Goal: Task Accomplishment & Management: Manage account settings

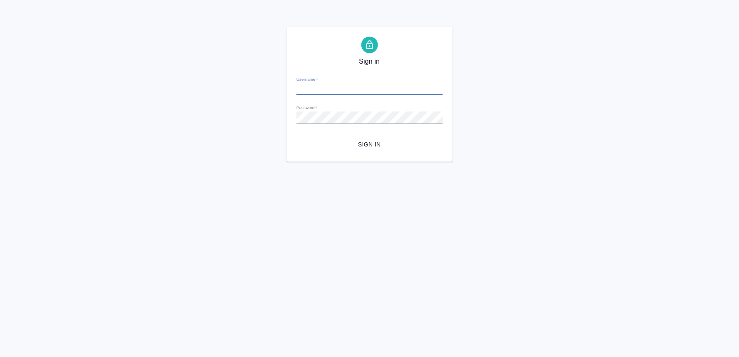
type input "n.lyamina@awatera.com"
click at [266, 114] on div "Sign in Username   * n.lyamina@awatera.com Password   * urlPath   * /Order/68cb…" at bounding box center [369, 94] width 739 height 135
click at [296, 137] on button "Sign in" at bounding box center [369, 144] width 146 height 15
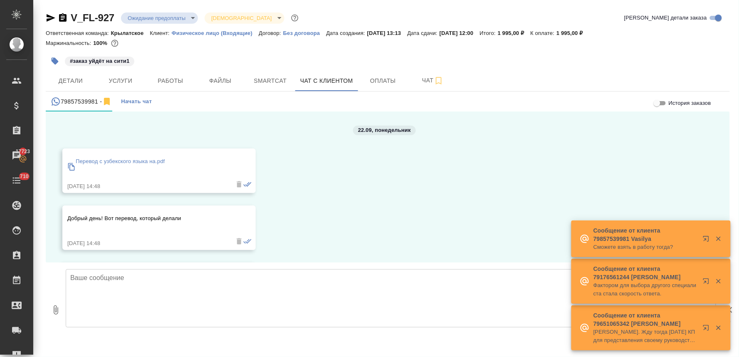
scroll to position [1774, 0]
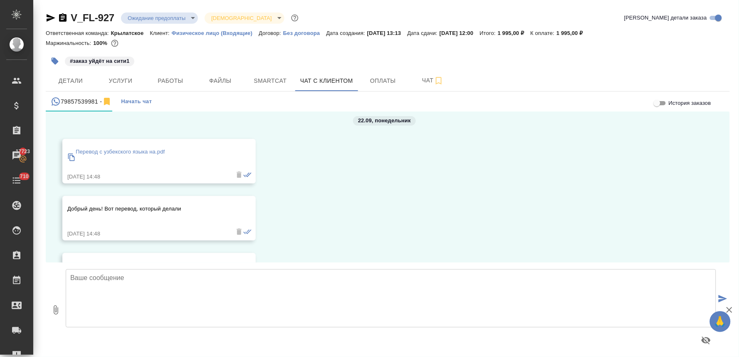
click at [146, 150] on p "Перевод с узбекского языка на.pdf" at bounding box center [120, 152] width 89 height 8
click at [67, 80] on span "Детали" at bounding box center [71, 81] width 40 height 10
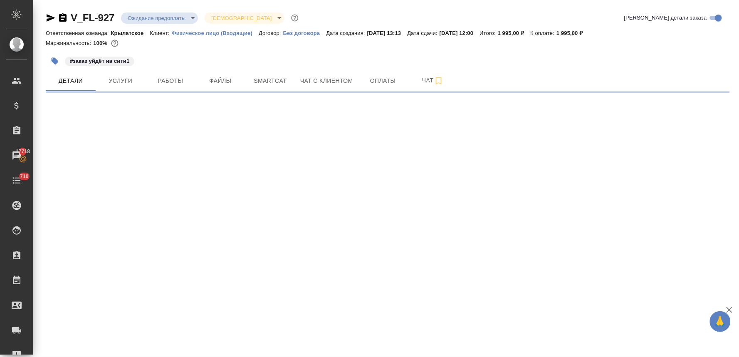
select select "RU"
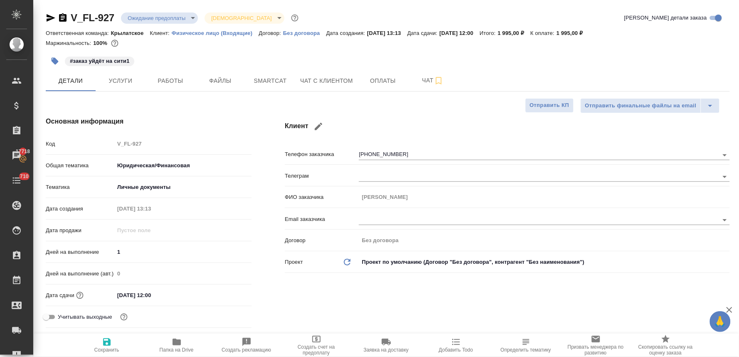
type textarea "x"
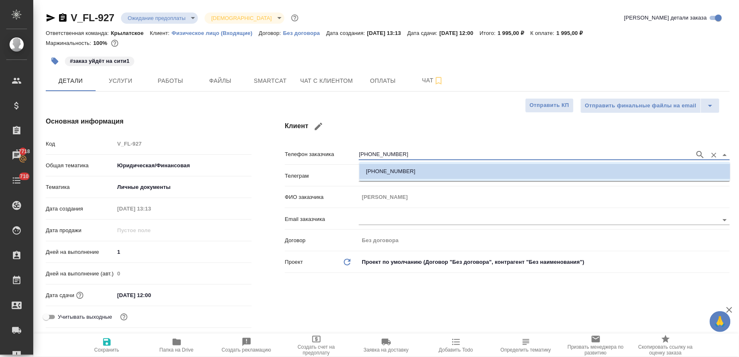
drag, startPoint x: 397, startPoint y: 154, endPoint x: 366, endPoint y: 155, distance: 30.4
click at [366, 155] on input "+79857539981" at bounding box center [525, 155] width 332 height 10
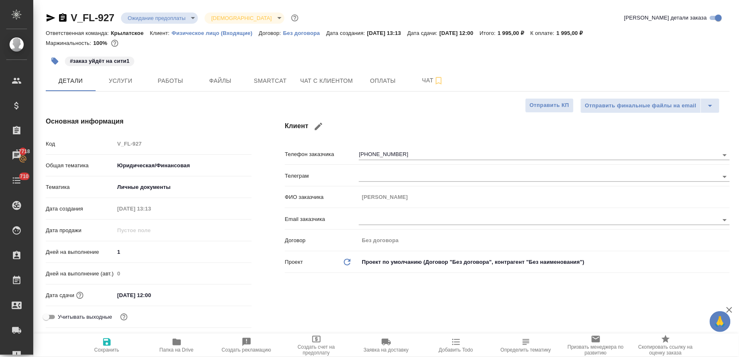
type textarea "x"
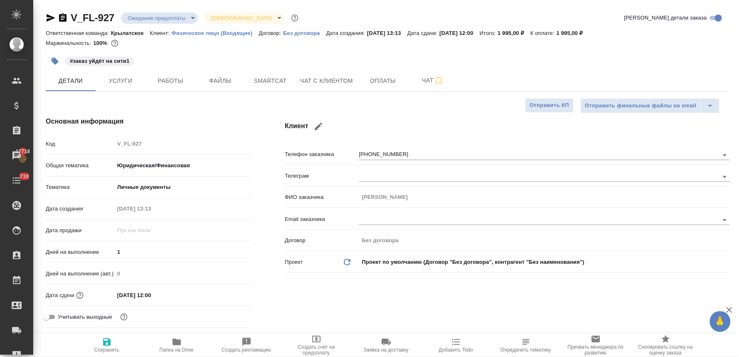
type textarea "x"
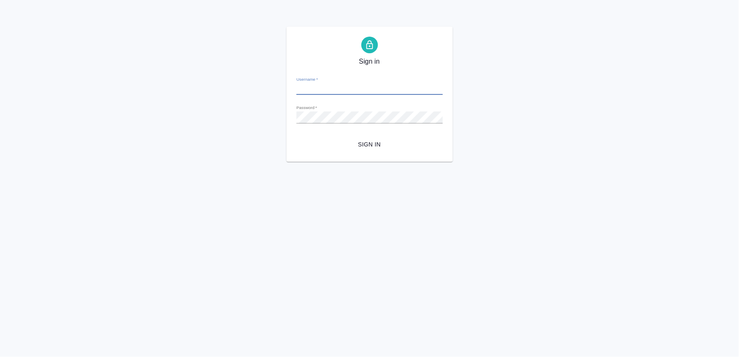
type input "[PERSON_NAME][EMAIL_ADDRESS][DOMAIN_NAME]"
click at [271, 112] on div "Sign in Username   * [PERSON_NAME][EMAIL_ADDRESS][DOMAIN_NAME] Password   * url…" at bounding box center [369, 94] width 739 height 135
click at [296, 137] on button "Sign in" at bounding box center [369, 144] width 146 height 15
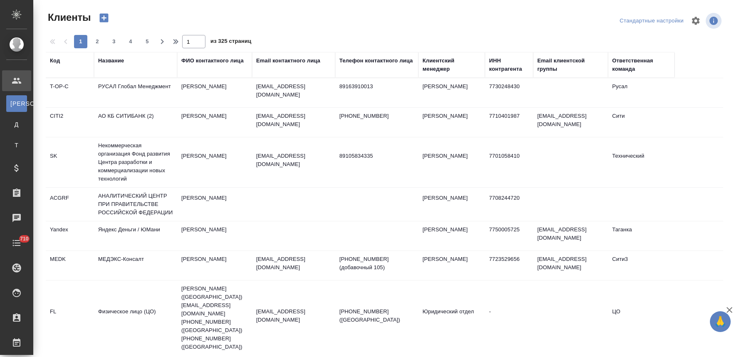
select select "RU"
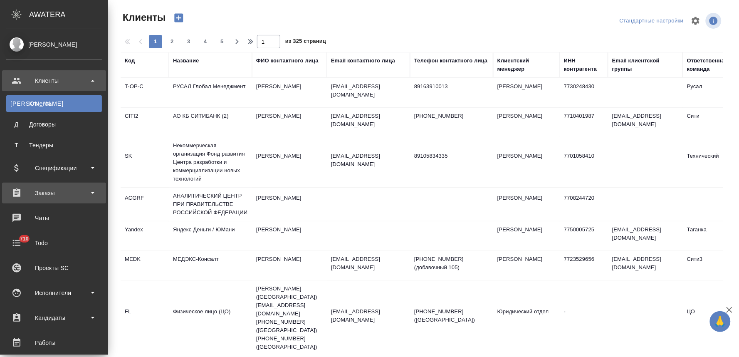
click at [43, 190] on div "Заказы" at bounding box center [54, 193] width 96 height 12
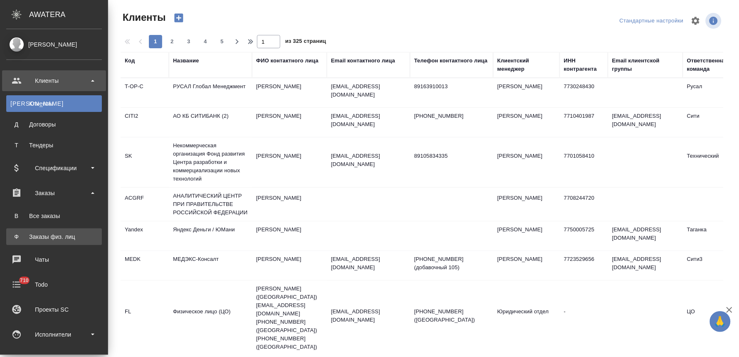
click at [54, 237] on div "Заказы физ. лиц" at bounding box center [53, 236] width 87 height 8
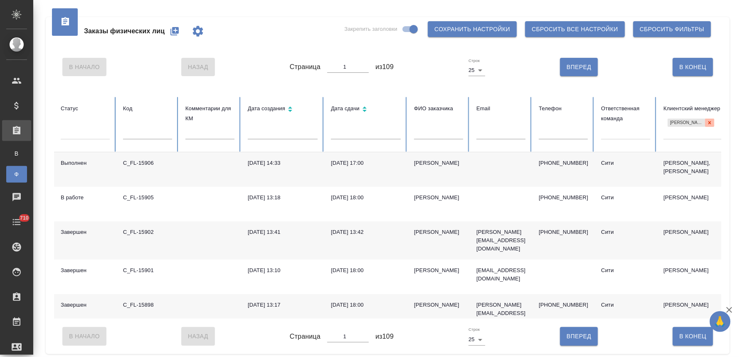
click at [712, 121] on icon at bounding box center [710, 123] width 6 height 6
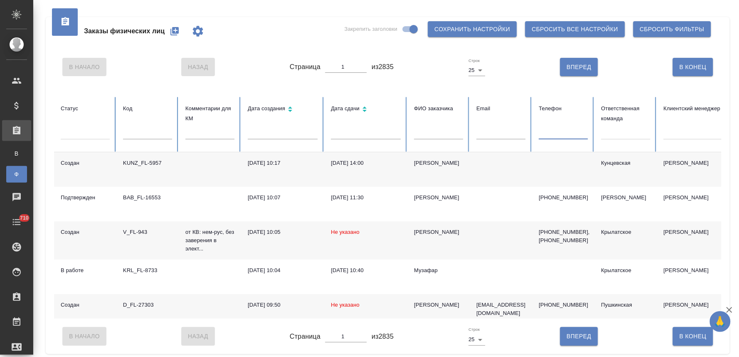
click at [542, 133] on input "text" at bounding box center [563, 134] width 49 height 12
paste input "9857539981"
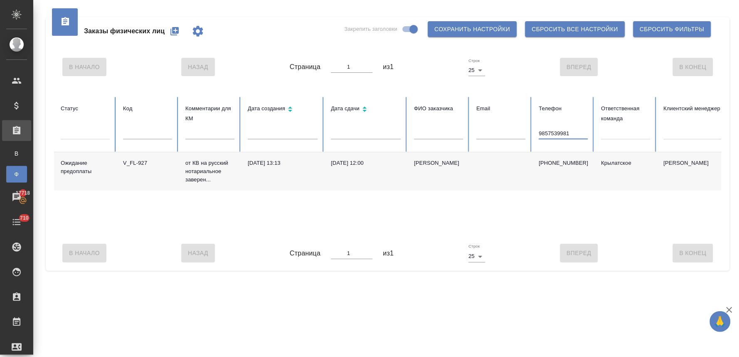
type input "9857539981"
drag, startPoint x: 574, startPoint y: 135, endPoint x: 534, endPoint y: 134, distance: 40.3
click at [534, 134] on th "Телефон 9857539981" at bounding box center [563, 124] width 62 height 55
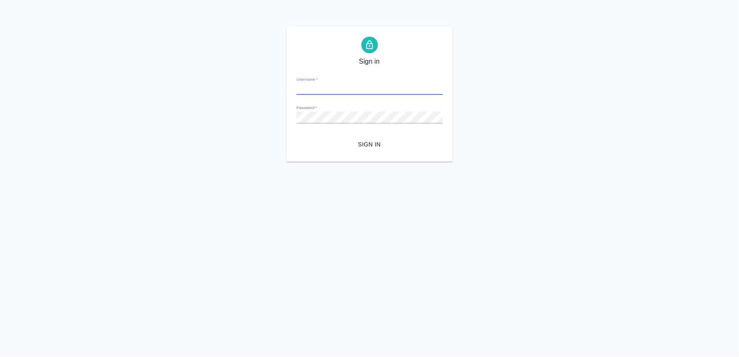
type input "[PERSON_NAME][EMAIL_ADDRESS][DOMAIN_NAME]"
click at [283, 109] on div "Sign in Username   * [PERSON_NAME][EMAIL_ADDRESS][DOMAIN_NAME] Password   * url…" at bounding box center [369, 94] width 739 height 135
click at [296, 137] on button "Sign in" at bounding box center [369, 144] width 146 height 15
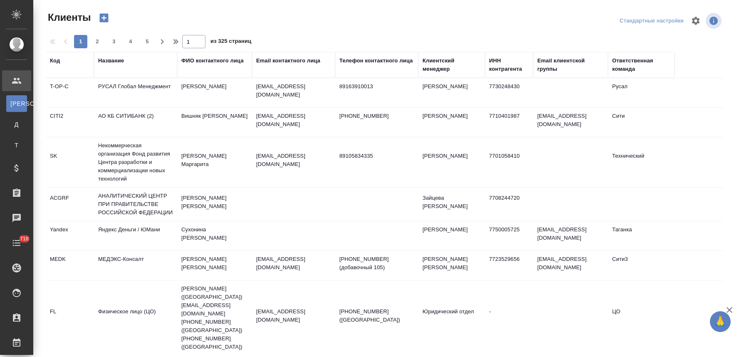
select select "RU"
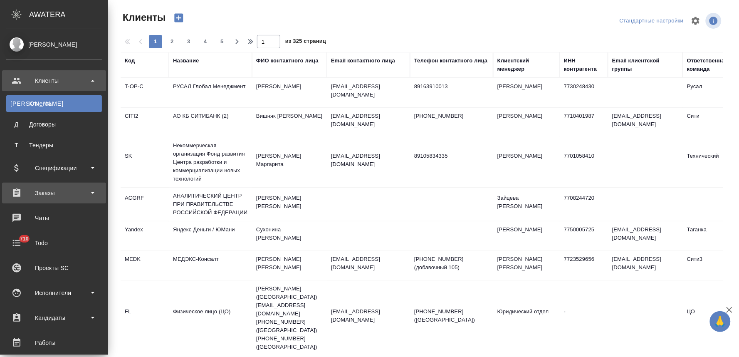
click at [43, 191] on div "Заказы" at bounding box center [54, 193] width 96 height 12
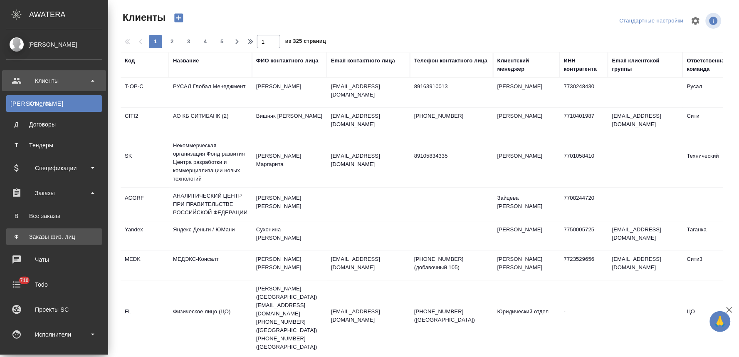
click at [57, 237] on div "Заказы физ. лиц" at bounding box center [53, 236] width 87 height 8
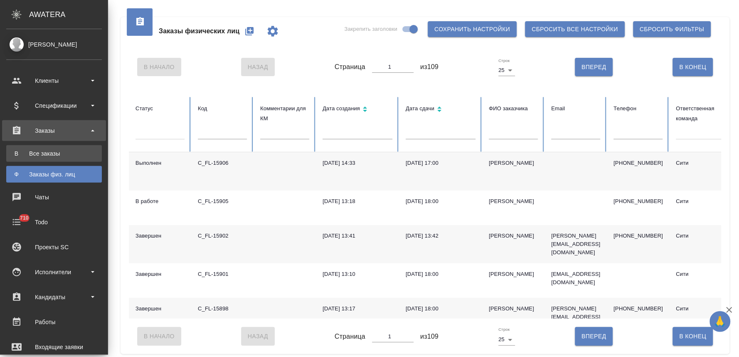
click at [25, 153] on div "Все заказы" at bounding box center [53, 153] width 87 height 8
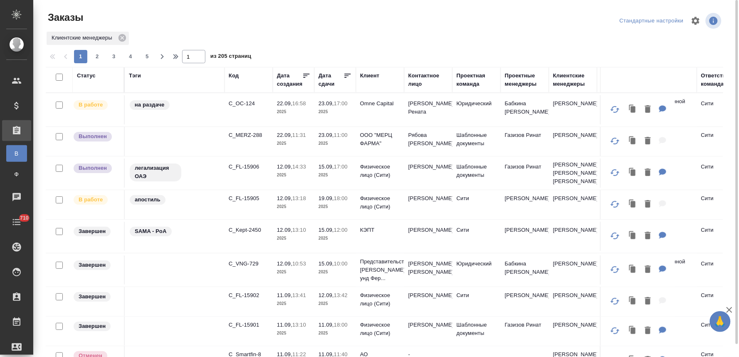
click at [314, 21] on div at bounding box center [388, 21] width 228 height 20
click at [92, 76] on div "Статус" at bounding box center [86, 76] width 19 height 8
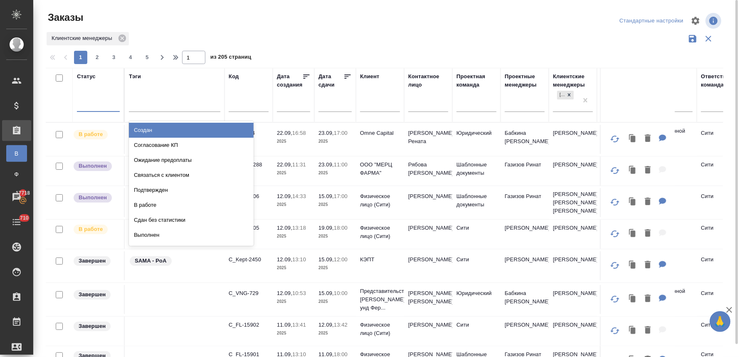
click at [97, 107] on div at bounding box center [98, 103] width 43 height 12
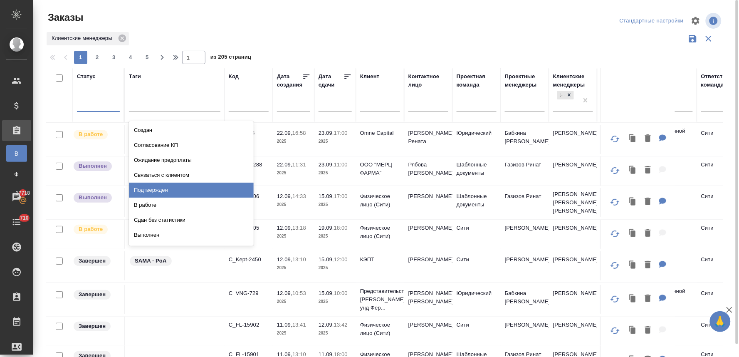
click at [163, 185] on div "Подтвержден" at bounding box center [191, 190] width 125 height 15
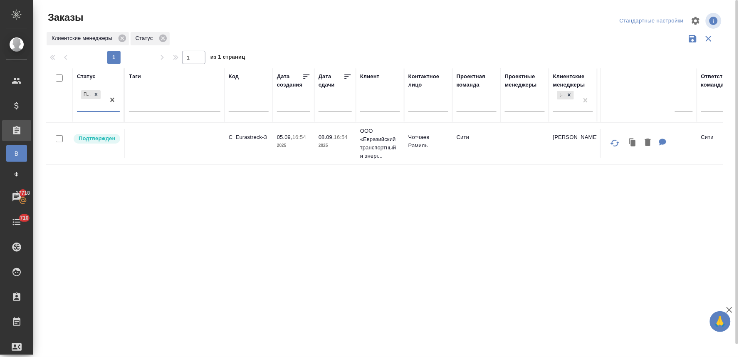
click at [91, 107] on div "Подтвержден" at bounding box center [91, 100] width 28 height 22
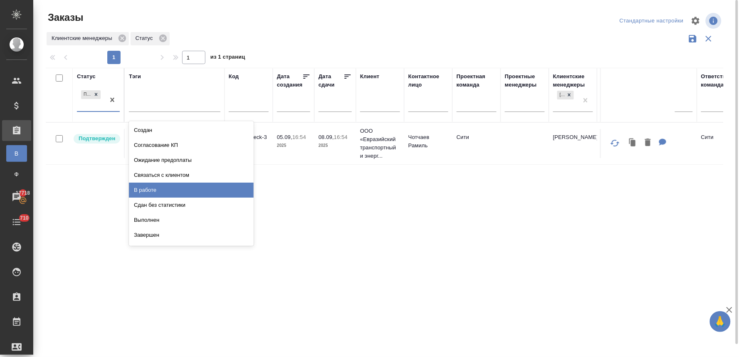
click at [147, 192] on div "В работе" at bounding box center [191, 190] width 125 height 15
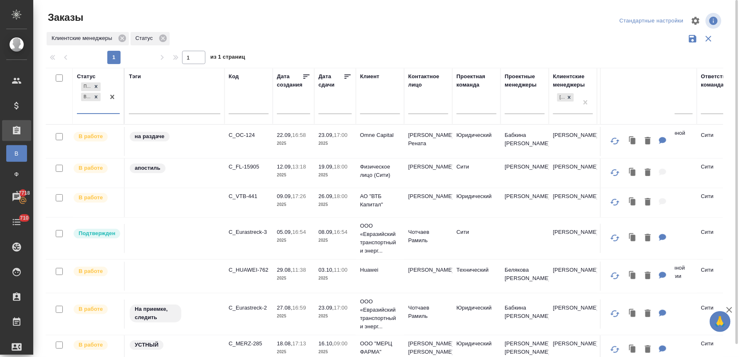
click at [91, 109] on div "Подтвержден В работе" at bounding box center [91, 97] width 28 height 32
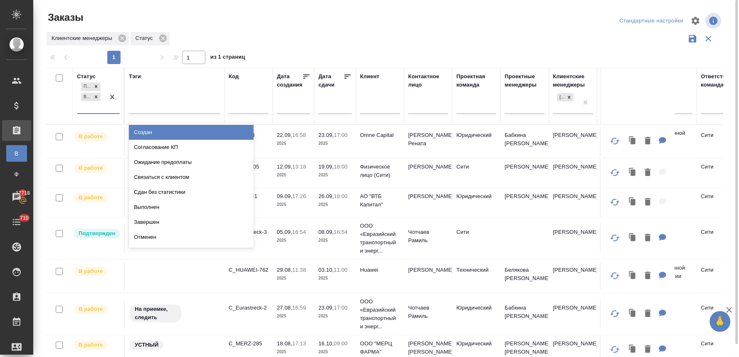
click at [142, 132] on div "Создан" at bounding box center [191, 132] width 125 height 15
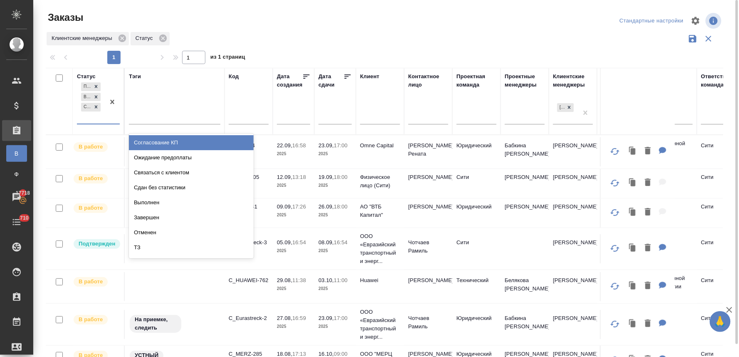
click at [91, 121] on div "Подтвержден В работе Создан" at bounding box center [91, 102] width 28 height 43
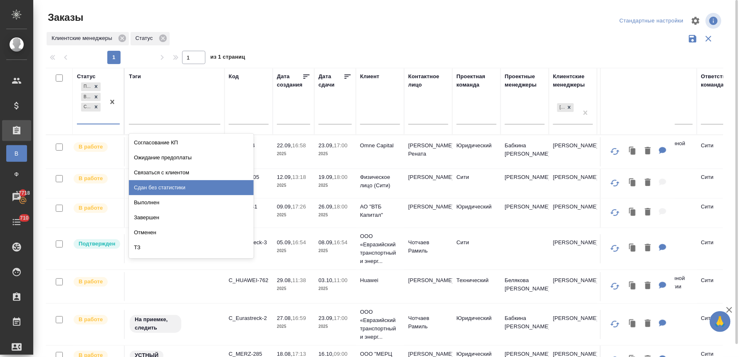
click at [164, 187] on div "Сдан без статистики" at bounding box center [191, 187] width 125 height 15
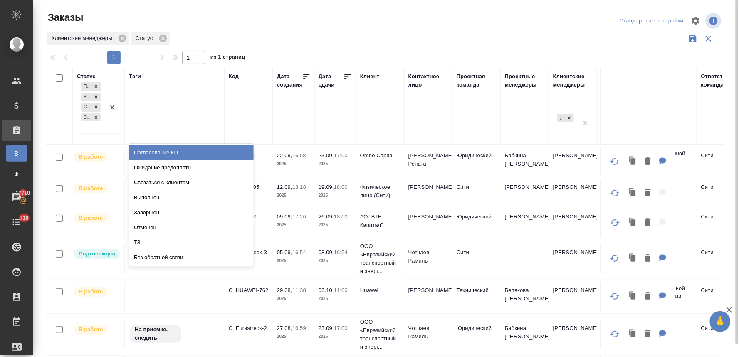
click at [92, 133] on div "Подтвержден В работе Создан Сдан без статистики" at bounding box center [91, 107] width 28 height 53
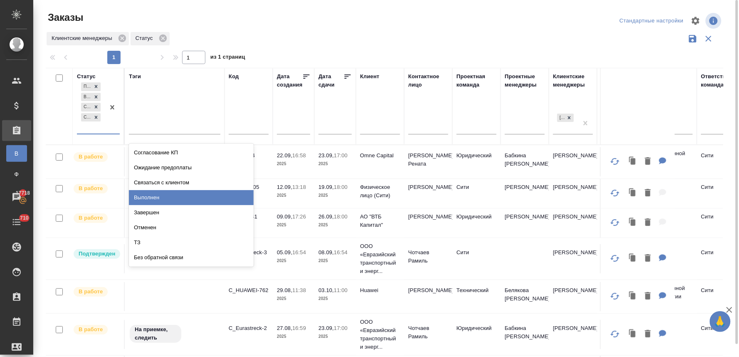
click at [140, 196] on div "Выполнен" at bounding box center [191, 197] width 125 height 15
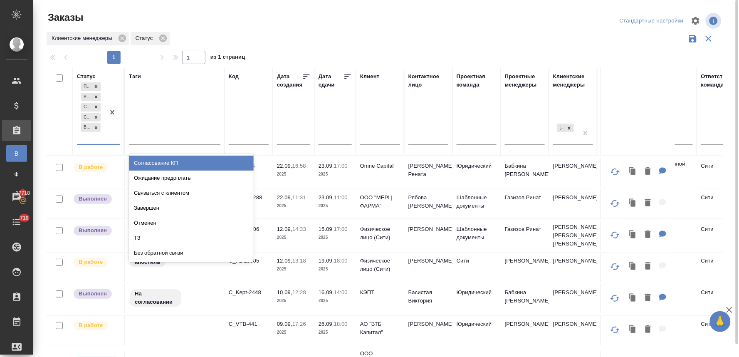
click at [104, 138] on div "Подтвержден В работе Создан Сдан без статистики Выполнен" at bounding box center [91, 112] width 28 height 63
click at [266, 19] on div "Заказы" at bounding box center [160, 17] width 228 height 13
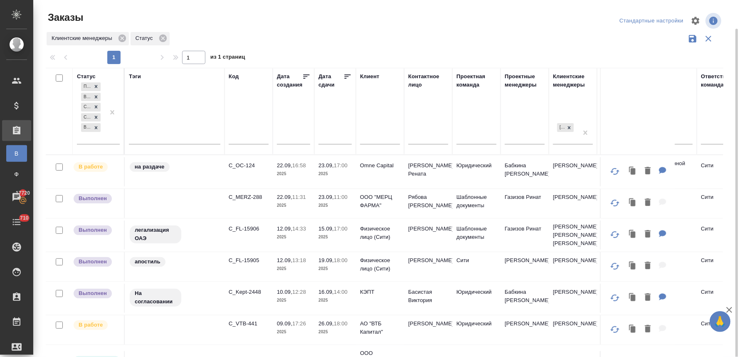
scroll to position [46, 0]
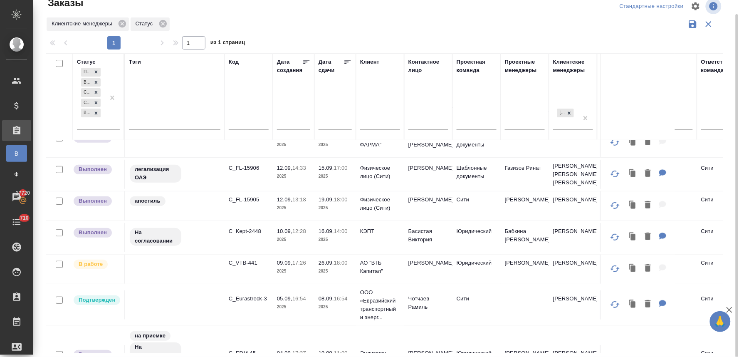
click at [495, 29] on div "Клиентские менеджеры Статус" at bounding box center [384, 24] width 677 height 16
click at [244, 204] on p "C_FL-15905" at bounding box center [249, 199] width 40 height 8
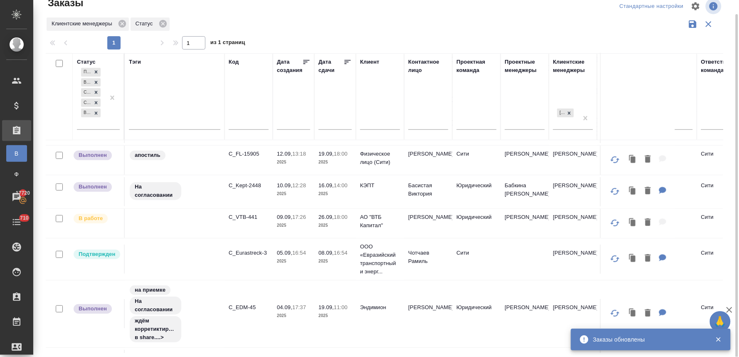
scroll to position [92, 0]
click at [260, 257] on p "C_Eurastreck-3" at bounding box center [249, 252] width 40 height 8
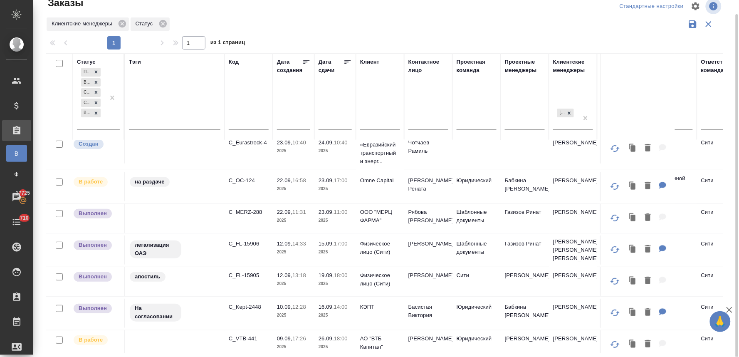
scroll to position [0, 0]
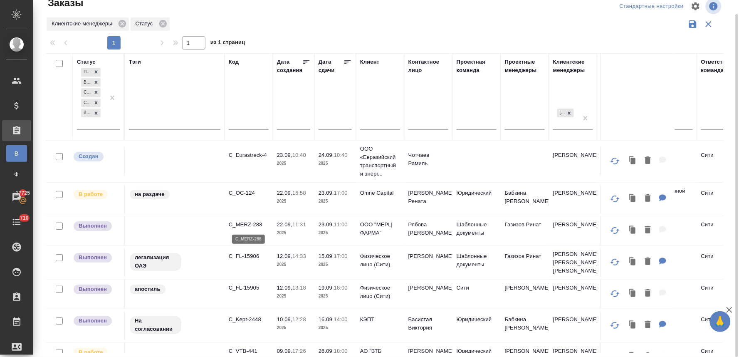
click at [252, 225] on p "C_MERZ-288" at bounding box center [249, 224] width 40 height 8
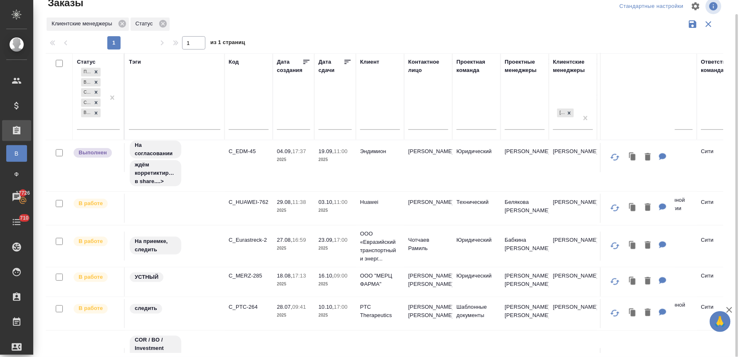
scroll to position [277, 0]
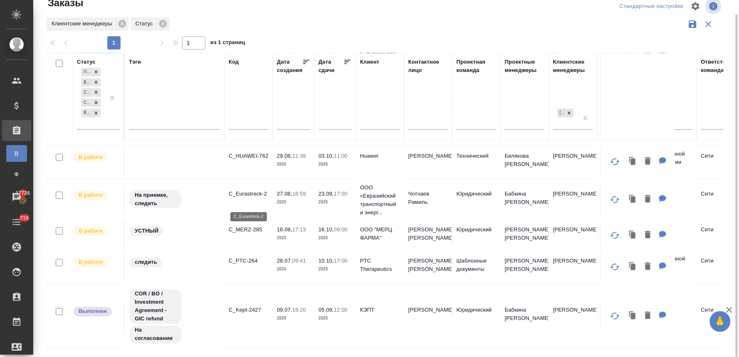
click at [252, 198] on p "C_Eurastreck-2" at bounding box center [249, 194] width 40 height 8
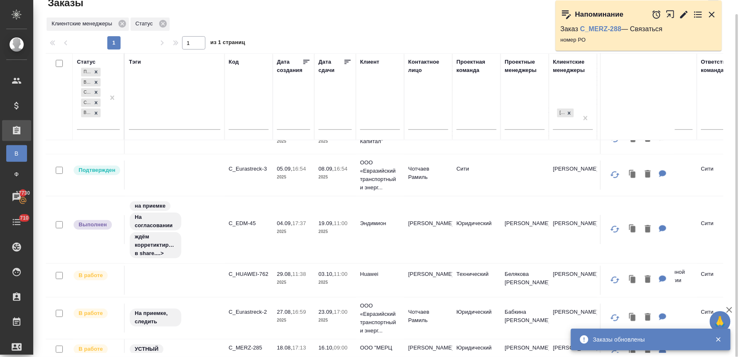
scroll to position [138, 0]
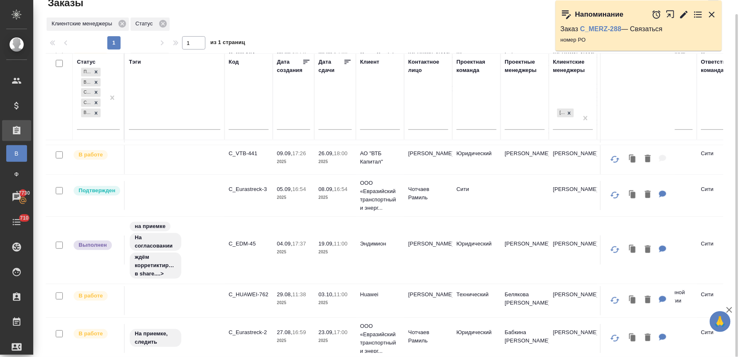
click at [246, 248] on p "C_EDM-45" at bounding box center [249, 243] width 40 height 8
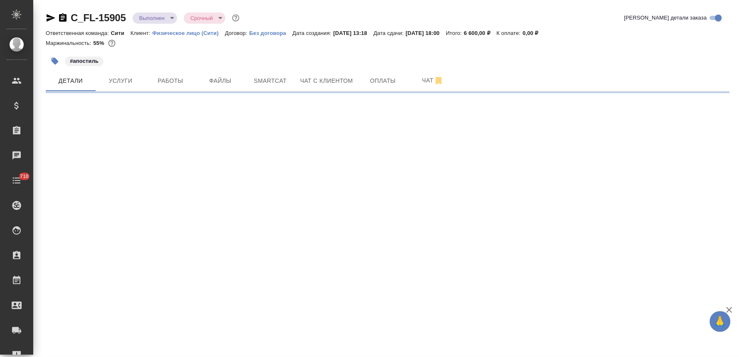
select select "RU"
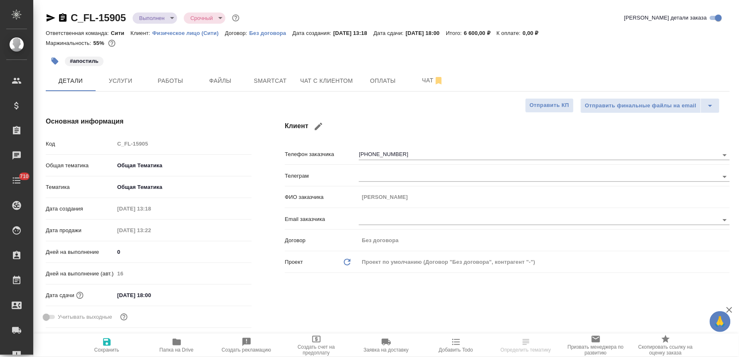
type textarea "x"
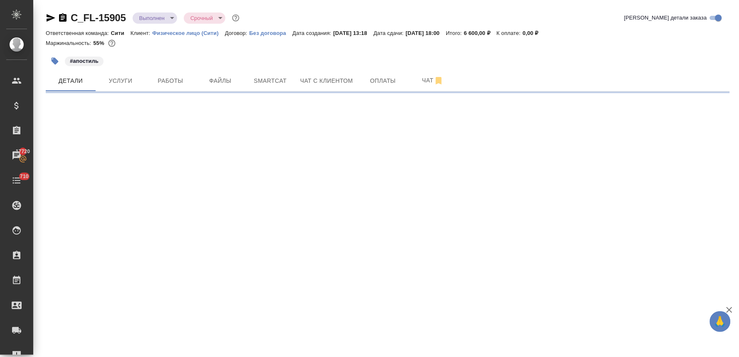
select select "RU"
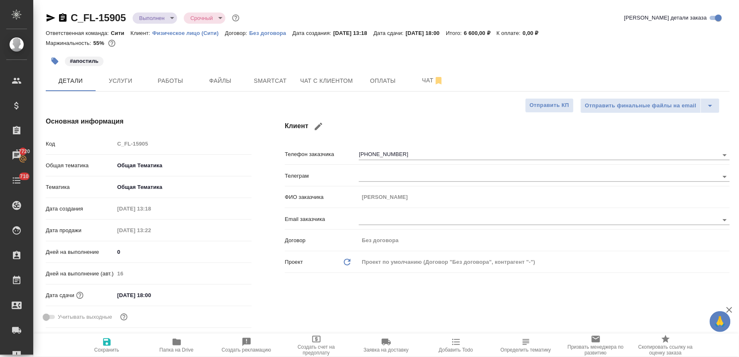
type textarea "x"
click at [339, 76] on span "Чат с клиентом" at bounding box center [326, 81] width 53 height 10
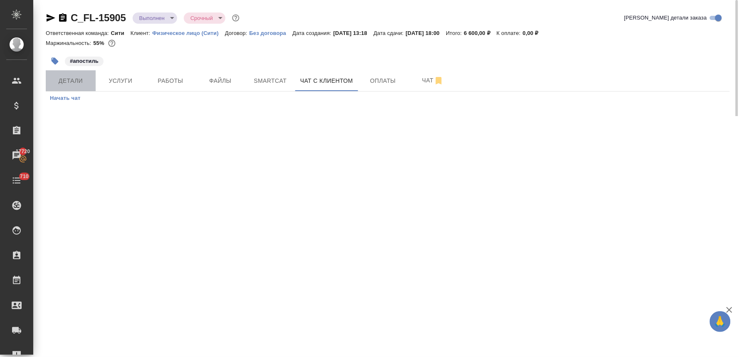
click at [78, 85] on span "Детали" at bounding box center [71, 81] width 40 height 10
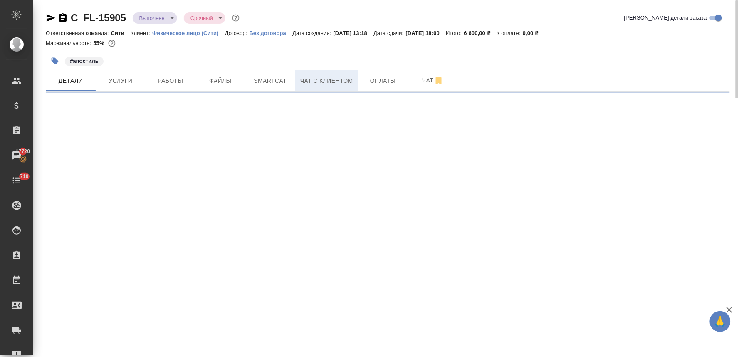
select select "RU"
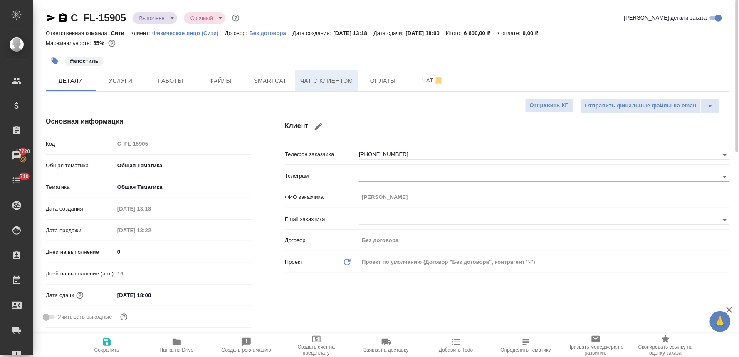
type textarea "x"
click at [346, 81] on span "Чат с клиентом" at bounding box center [326, 81] width 53 height 10
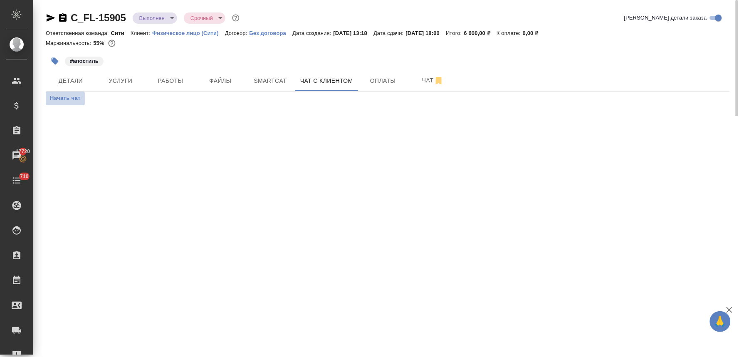
click at [65, 99] on span "Начать чат" at bounding box center [65, 99] width 31 height 10
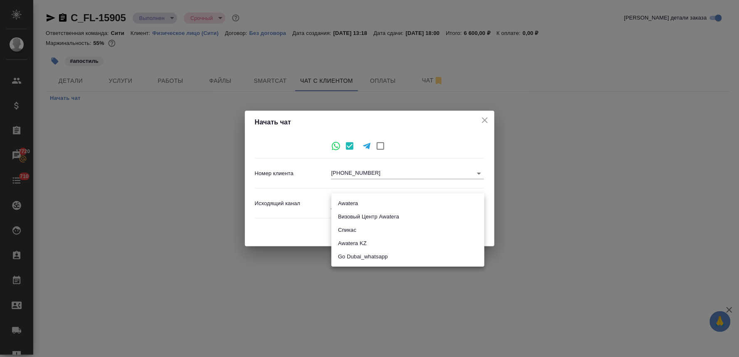
click at [373, 202] on body "🙏 .cls-1 fill:#fff; AWATERA Lyamina Nadezhda Клиенты Спецификации Заказы 17720 …" at bounding box center [369, 178] width 739 height 357
click at [366, 202] on li "Awatera" at bounding box center [407, 203] width 153 height 13
type input "2"
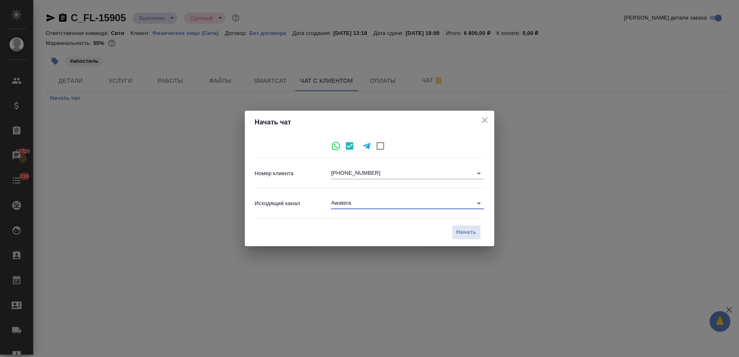
click at [503, 239] on div "Начать чат Номер клиента +79250051155 e5e4bf7f0cd862da85c07983 Исходящий канал …" at bounding box center [369, 178] width 739 height 357
click at [468, 229] on span "Начать" at bounding box center [466, 232] width 20 height 10
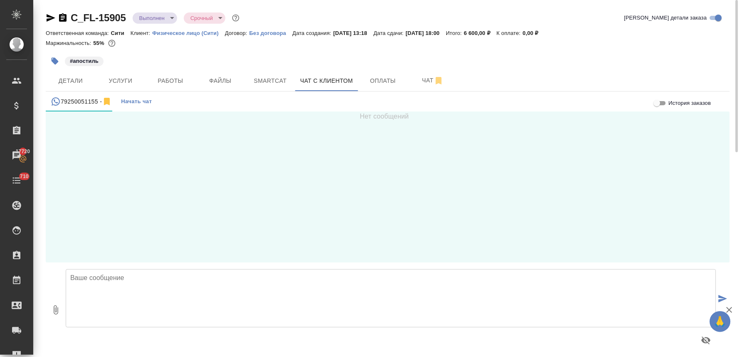
click at [134, 285] on textarea at bounding box center [391, 298] width 650 height 58
type textarea "Добрый день! Это бюро переводов Awatera Ваш документ готов, его можно забирать"
click at [718, 300] on button "submit" at bounding box center [723, 299] width 14 height 115
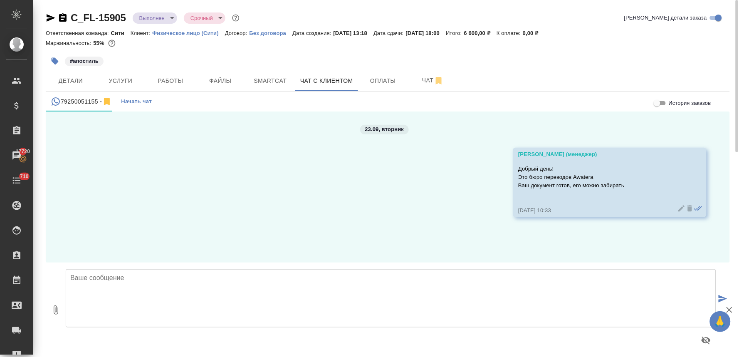
click at [687, 208] on icon at bounding box center [689, 208] width 5 height 6
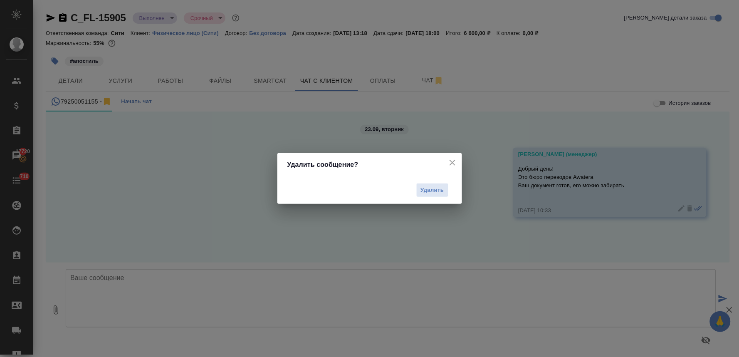
click at [451, 164] on icon "close" at bounding box center [452, 163] width 10 height 10
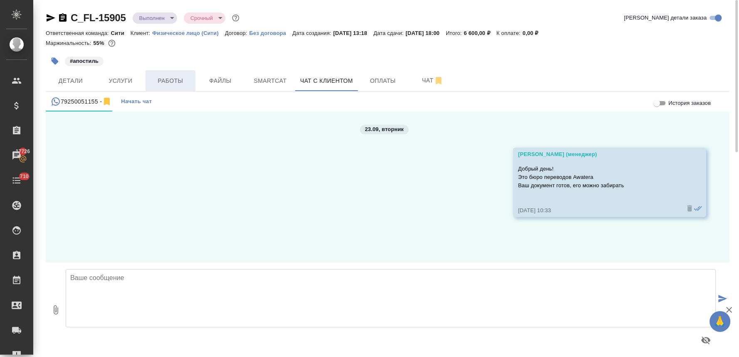
click at [165, 81] on span "Работы" at bounding box center [170, 81] width 40 height 10
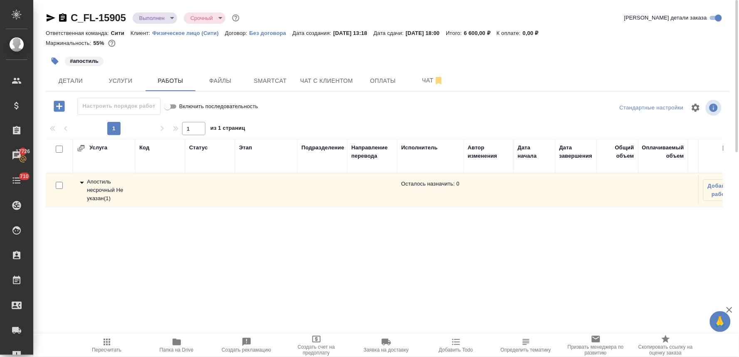
click at [94, 186] on div "Апостиль несрочный Не указан ( 1 )" at bounding box center [104, 190] width 54 height 25
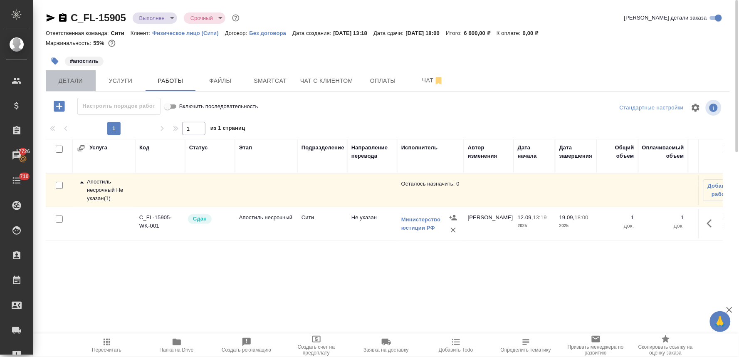
click at [69, 83] on span "Детали" at bounding box center [71, 81] width 40 height 10
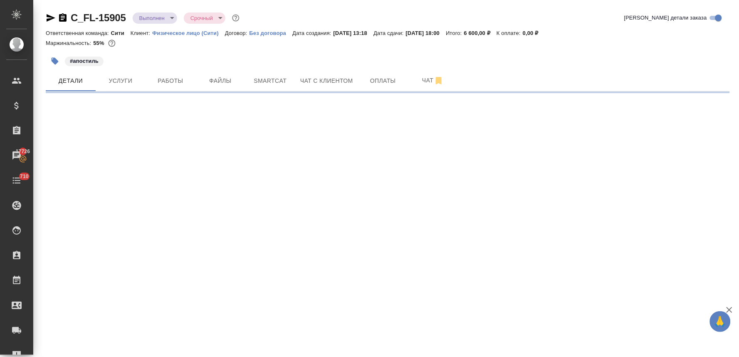
select select "RU"
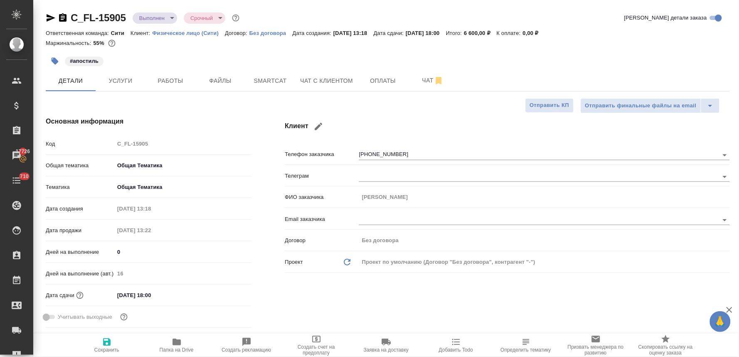
type textarea "x"
click at [149, 13] on body "🙏 .cls-1 fill:#fff; AWATERA Lyamina Nadezhda Клиенты Спецификации Заказы 17726 …" at bounding box center [369, 178] width 739 height 357
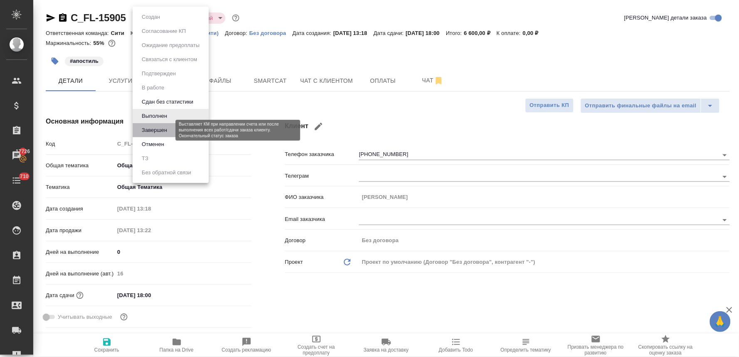
click at [167, 132] on button "Завершен" at bounding box center [154, 130] width 30 height 9
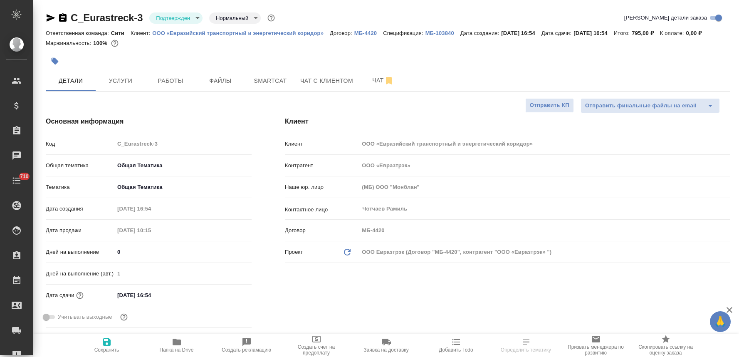
select select "RU"
click at [265, 31] on p "ООО «Евразийский транспортный и энергетический коридор»" at bounding box center [241, 33] width 178 height 6
select select "RU"
type textarea "x"
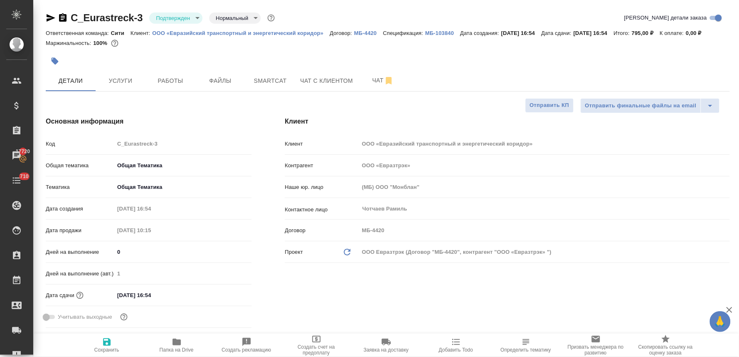
type textarea "x"
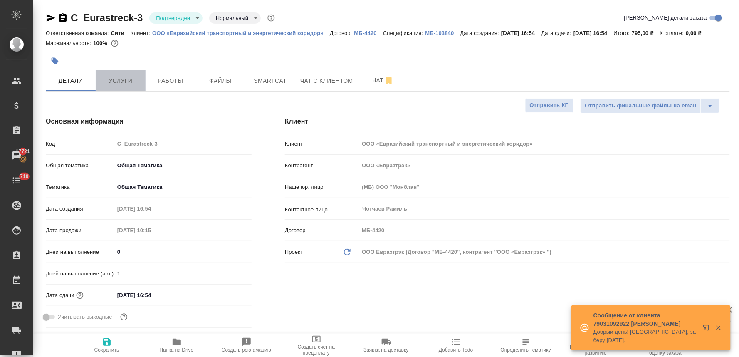
click at [123, 77] on span "Услуги" at bounding box center [121, 81] width 40 height 10
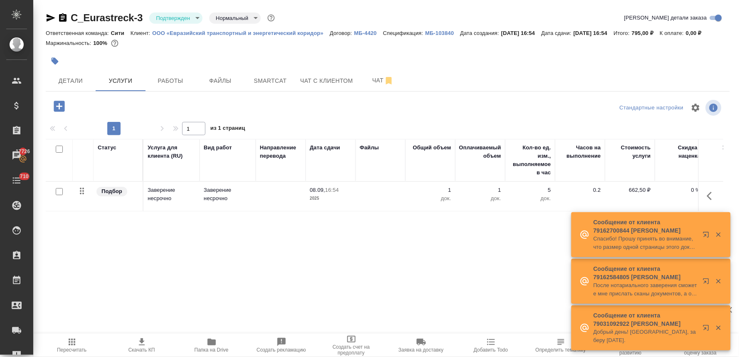
click at [187, 258] on div "Статус Услуга для клиента (RU) Вид работ Направление перевода Дата сдачи Файлы …" at bounding box center [384, 228] width 677 height 179
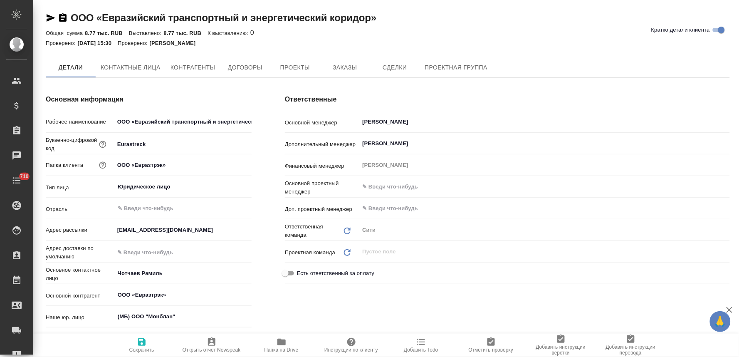
type textarea "x"
click at [351, 67] on span "Заказы" at bounding box center [345, 68] width 40 height 10
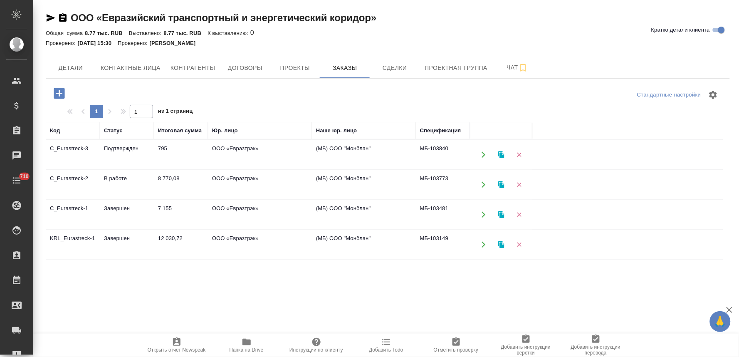
click at [59, 90] on icon "button" at bounding box center [59, 93] width 15 height 15
click at [61, 93] on icon "button" at bounding box center [59, 93] width 15 height 15
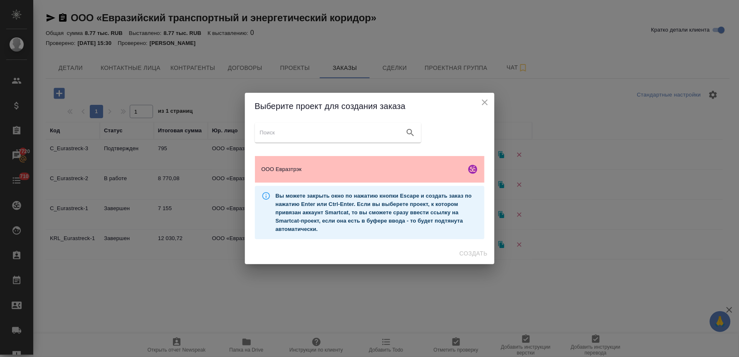
click at [389, 176] on div "ООО Евразтрэк" at bounding box center [369, 169] width 229 height 27
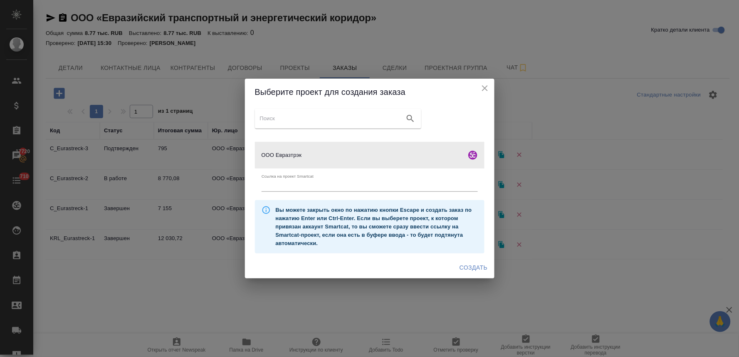
click at [472, 271] on span "Создать" at bounding box center [473, 267] width 28 height 10
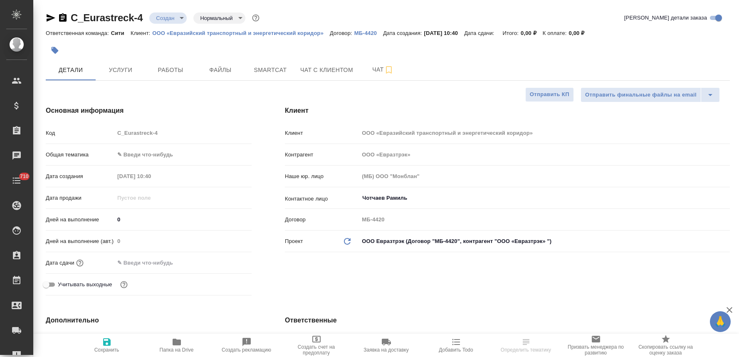
select select "RU"
click at [150, 267] on input "text" at bounding box center [150, 263] width 73 height 12
click at [227, 256] on div at bounding box center [182, 262] width 137 height 13
click at [227, 261] on icon "button" at bounding box center [227, 262] width 10 height 10
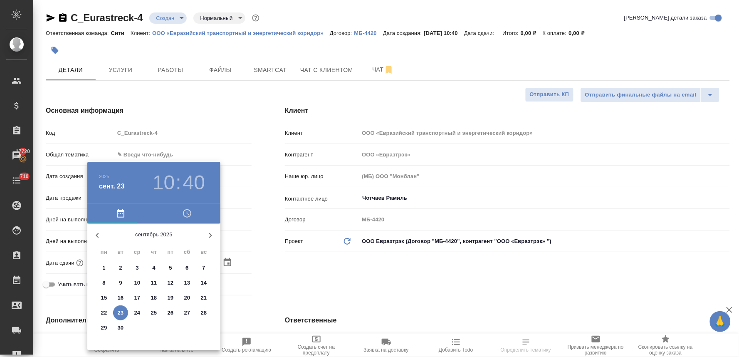
click at [139, 315] on p "24" at bounding box center [137, 312] width 6 height 8
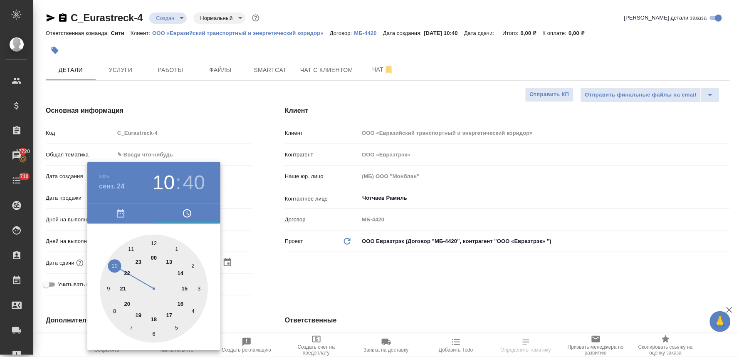
type input "24.09.2025 10:40"
click at [340, 290] on div at bounding box center [369, 178] width 739 height 357
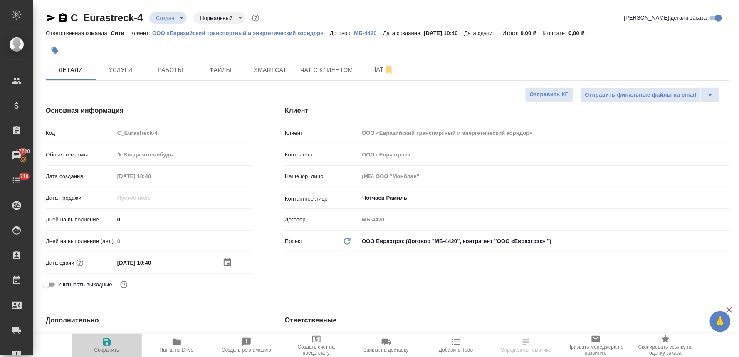
click at [105, 350] on span "Сохранить" at bounding box center [106, 350] width 25 height 6
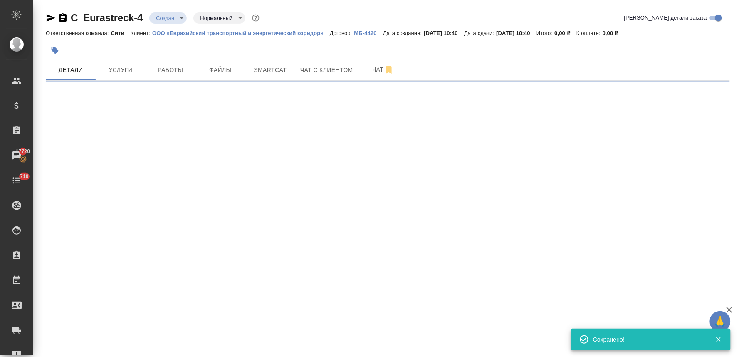
select select "RU"
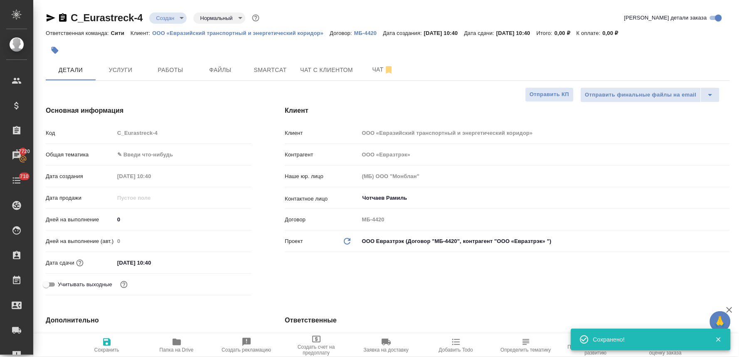
type textarea "x"
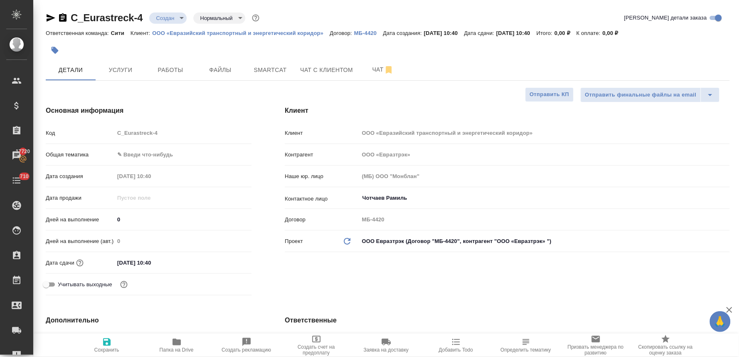
click at [126, 58] on div at bounding box center [274, 50] width 456 height 18
click at [126, 69] on span "Услуги" at bounding box center [121, 70] width 40 height 10
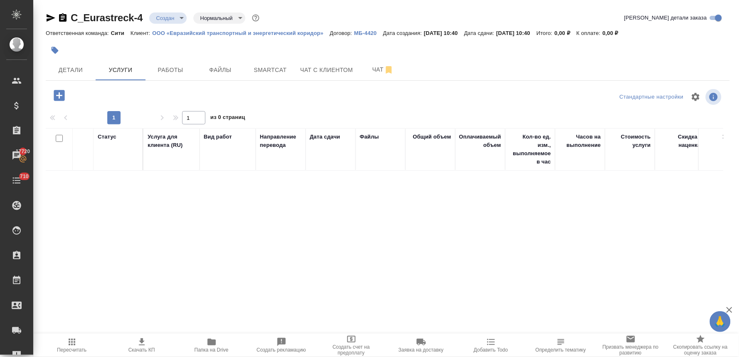
click at [60, 93] on icon "button" at bounding box center [59, 95] width 11 height 11
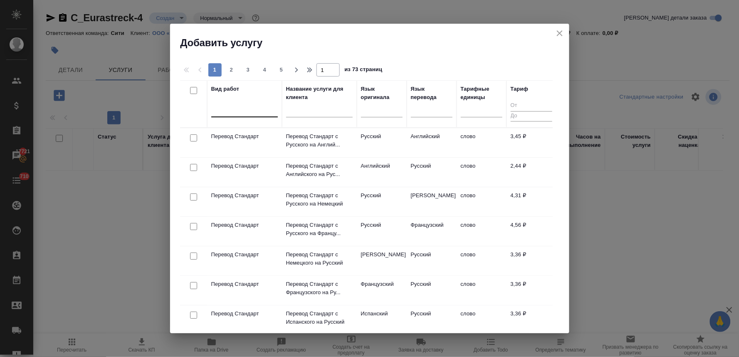
click at [263, 111] on div at bounding box center [244, 109] width 67 height 12
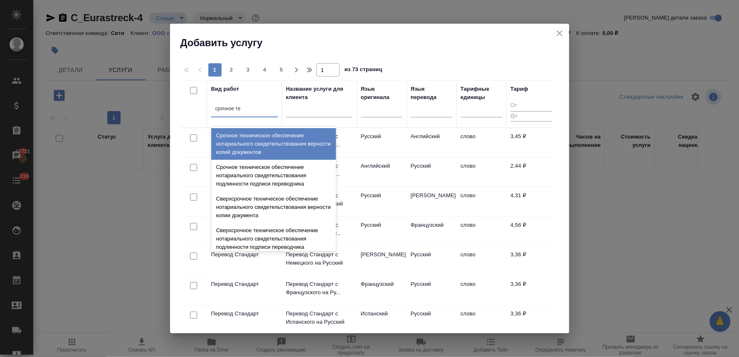
type input "срочное тех"
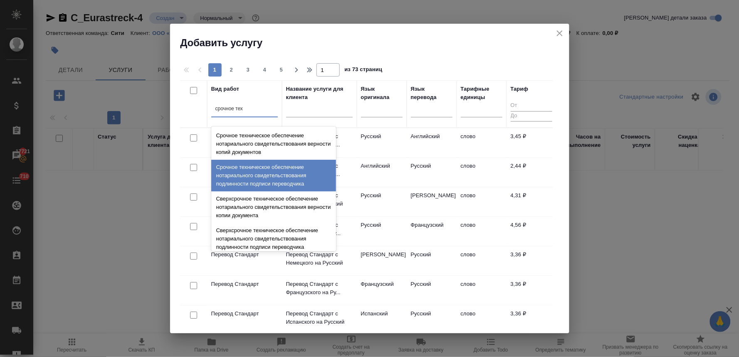
click at [277, 176] on div "Срочное техническое обеспечение нотариального свидетельствования подлинности по…" at bounding box center [273, 176] width 125 height 32
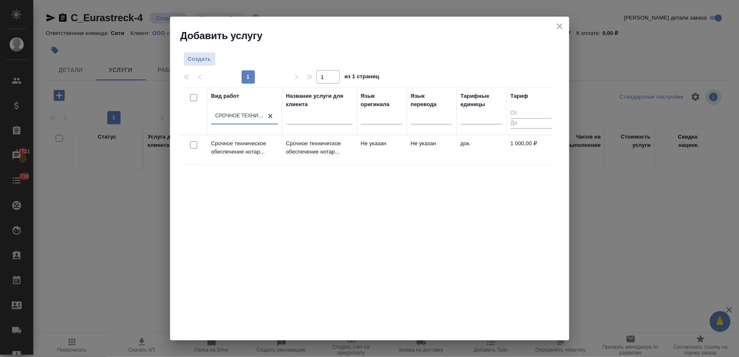
click at [194, 144] on input "checkbox" at bounding box center [193, 144] width 7 height 7
checkbox input "true"
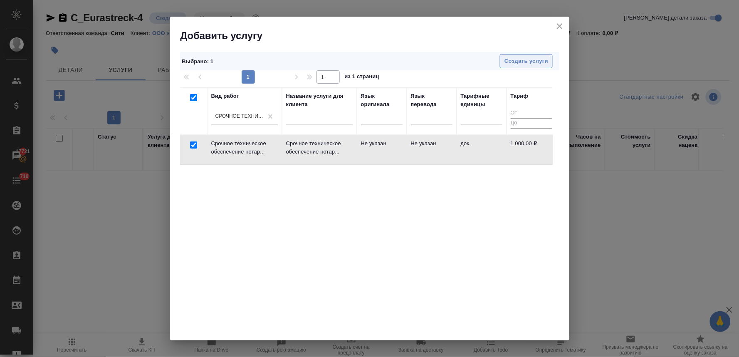
click at [516, 57] on span "Создать услуги" at bounding box center [526, 62] width 44 height 10
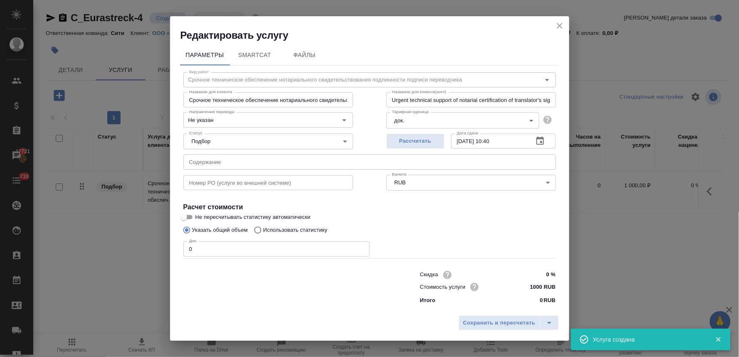
drag, startPoint x: 240, startPoint y: 318, endPoint x: 227, endPoint y: 231, distance: 88.7
click at [240, 318] on div "Сохранить и пересчитать" at bounding box center [369, 326] width 399 height 30
click at [220, 165] on input "text" at bounding box center [369, 161] width 373 height 15
paste input "Положение о Представителе ТПП КР откорректированное"
type input "Положение о Представителе ТПП КР откорректированное"
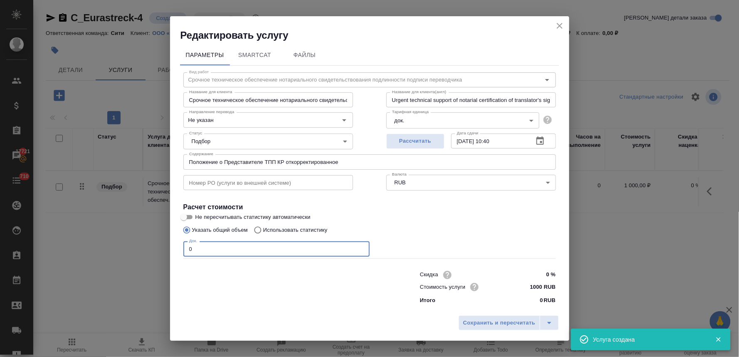
drag, startPoint x: 198, startPoint y: 247, endPoint x: 170, endPoint y: 252, distance: 29.1
click at [170, 252] on div "Параметры SmartCat Файлы Вид работ Срочное техническое обеспечение нотариальног…" at bounding box center [369, 176] width 399 height 269
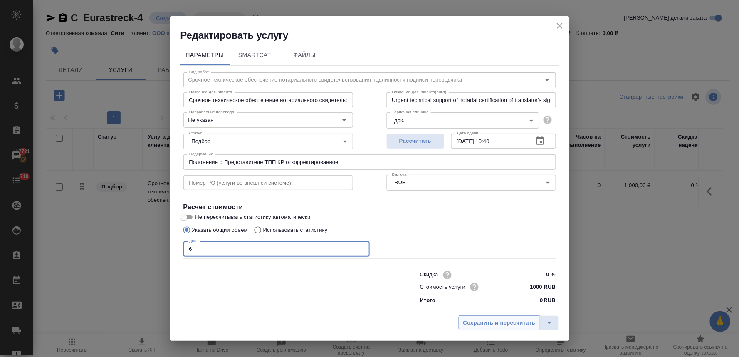
type input "6"
click at [487, 321] on span "Сохранить и пересчитать" at bounding box center [499, 323] width 72 height 10
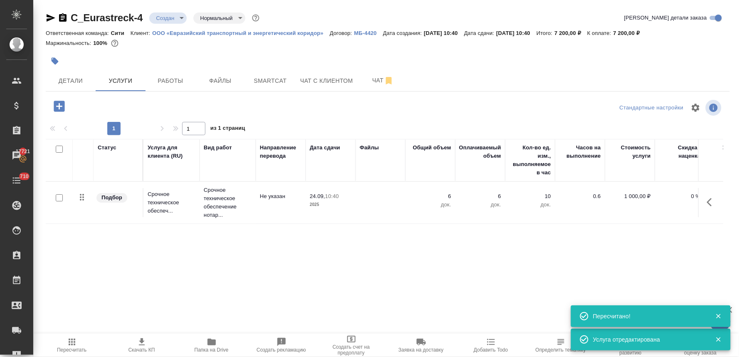
click at [137, 346] on icon "button" at bounding box center [142, 342] width 10 height 10
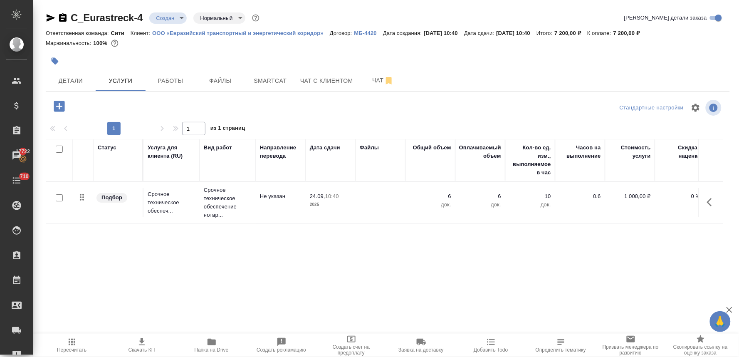
click at [720, 57] on div at bounding box center [388, 61] width 684 height 18
click at [65, 72] on button "Детали" at bounding box center [71, 80] width 50 height 21
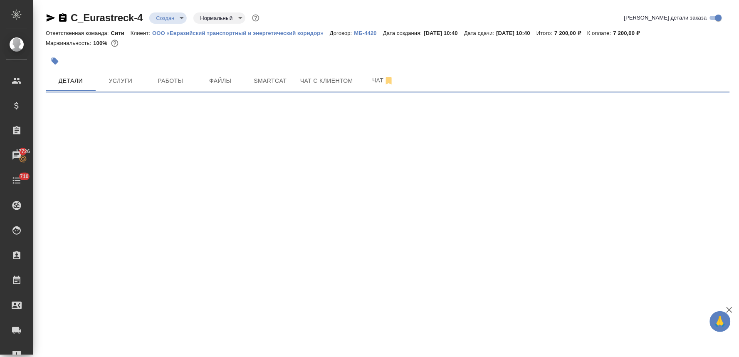
select select "RU"
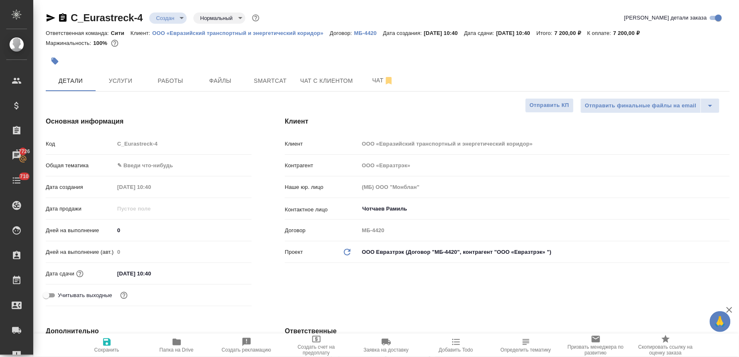
type textarea "x"
click at [158, 165] on body "🙏 .cls-1 fill:#fff; AWATERA Lyamina Nadezhda Клиенты Спецификации Заказы 17726 …" at bounding box center [369, 178] width 739 height 357
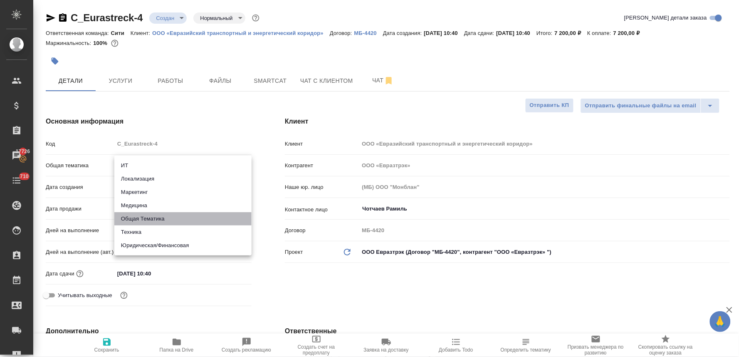
click at [157, 218] on li "Общая Тематика" at bounding box center [182, 218] width 137 height 13
type input "obtem"
type textarea "x"
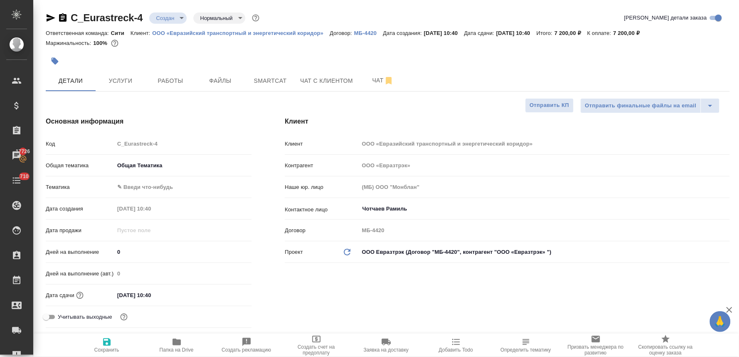
click at [148, 187] on body "🙏 .cls-1 fill:#fff; AWATERA Lyamina Nadezhda Клиенты Спецификации Заказы 17726 …" at bounding box center [369, 178] width 739 height 357
click at [152, 185] on li "Общая Тематика" at bounding box center [182, 186] width 137 height 13
type textarea "x"
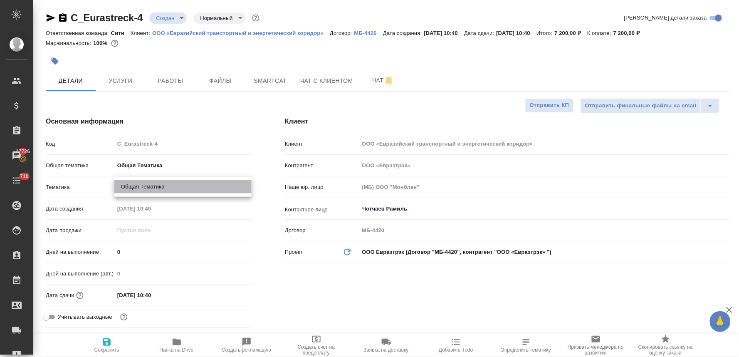
type input "6012b1ca196b0e5c9229a120"
click at [245, 252] on input "0" at bounding box center [182, 252] width 137 height 12
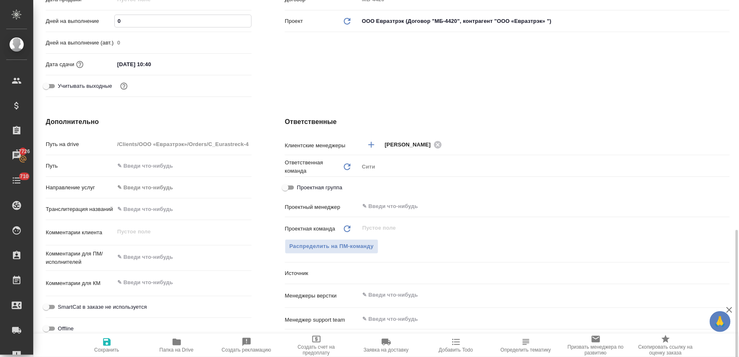
scroll to position [323, 0]
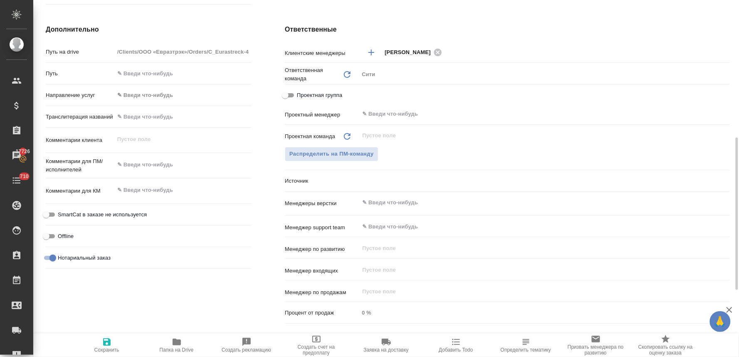
click at [109, 348] on span "Сохранить" at bounding box center [106, 350] width 25 height 6
type textarea "x"
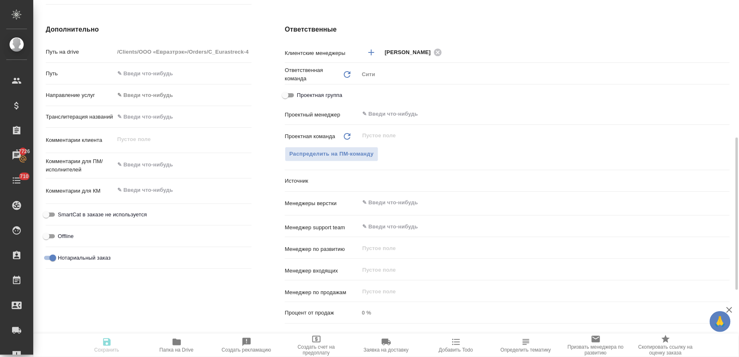
type textarea "x"
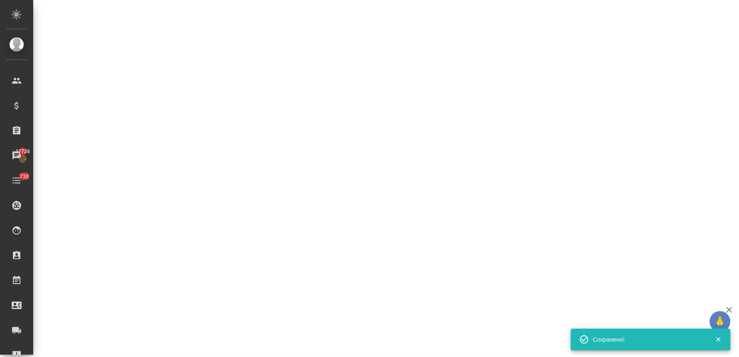
select select "RU"
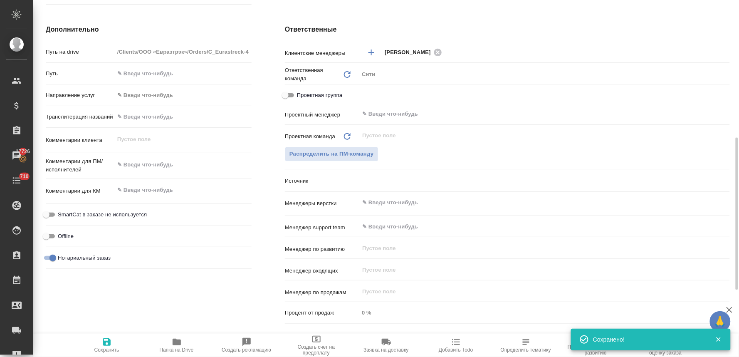
type textarea "x"
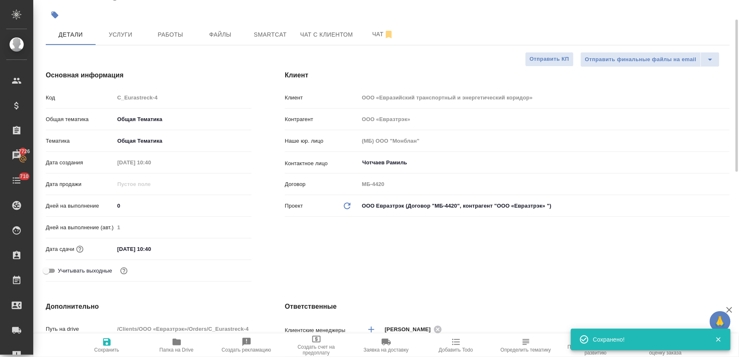
scroll to position [0, 0]
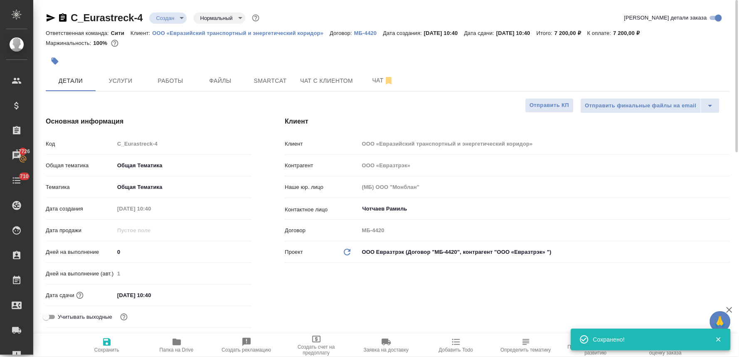
type textarea "x"
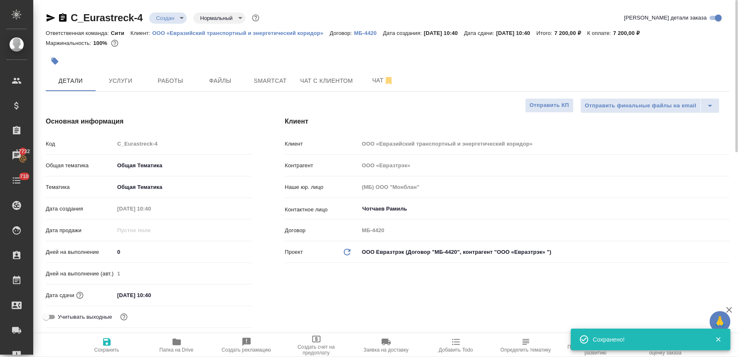
type textarea "x"
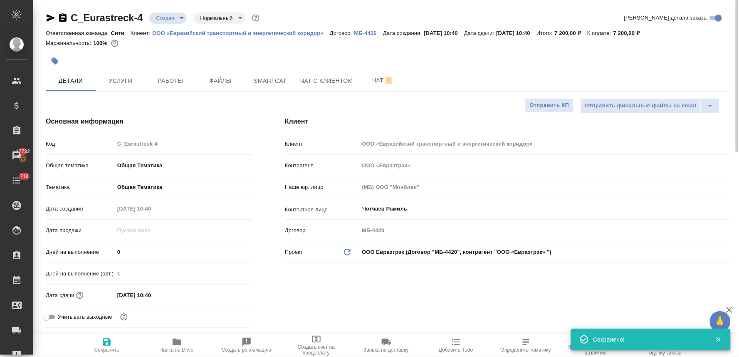
type textarea "x"
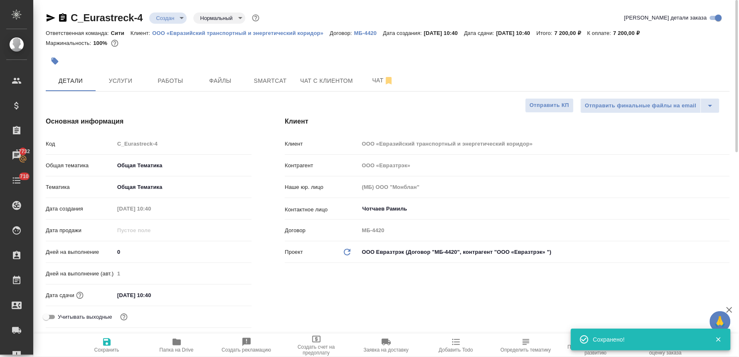
type textarea "x"
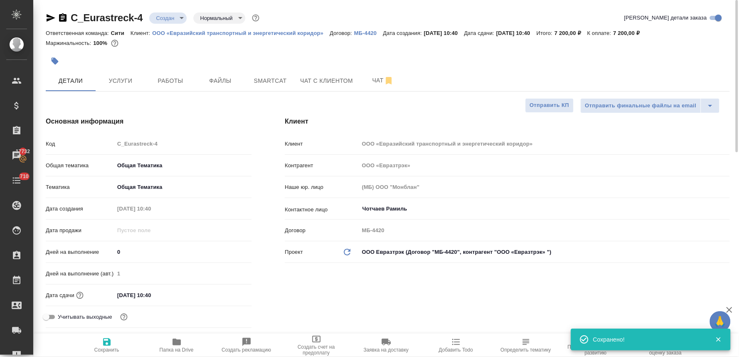
type textarea "x"
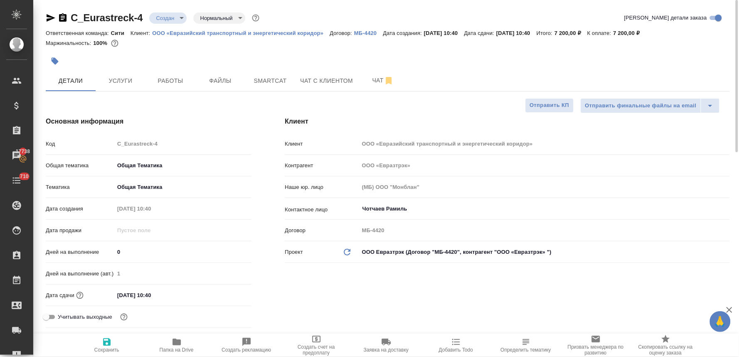
click at [313, 349] on span "Создать счет на предоплату" at bounding box center [316, 350] width 60 height 12
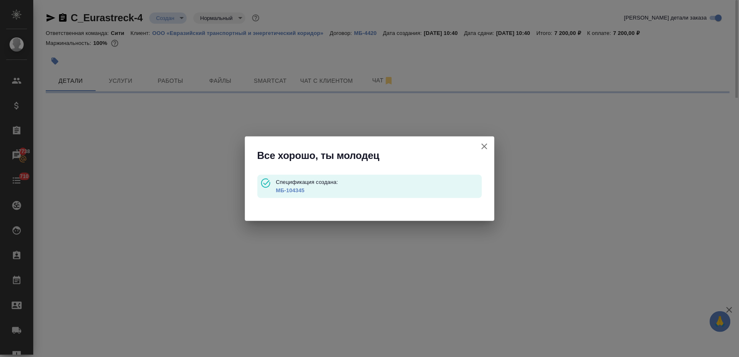
type input "waitingForPrepayment"
select select "RU"
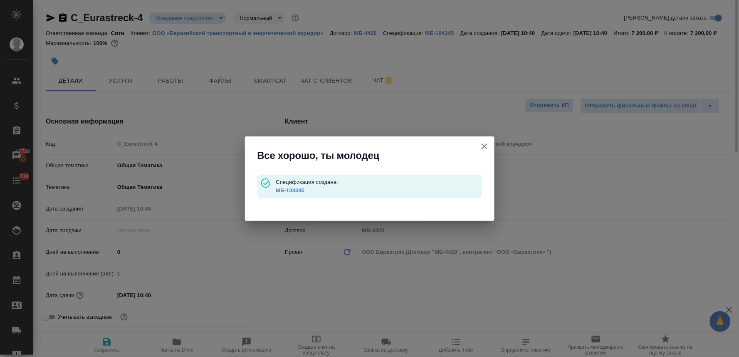
type textarea "x"
click at [290, 189] on link "МБ-104345" at bounding box center [290, 190] width 29 height 6
type textarea "x"
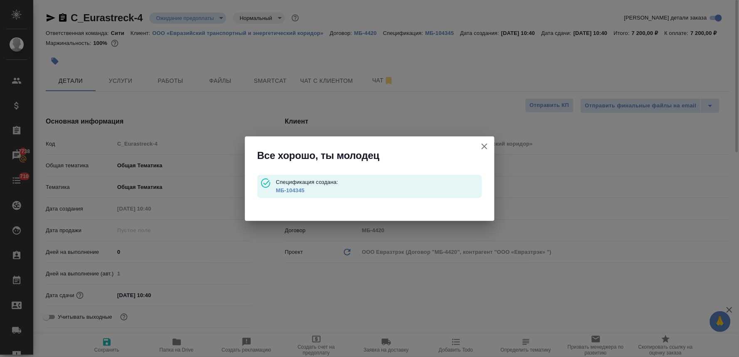
type textarea "x"
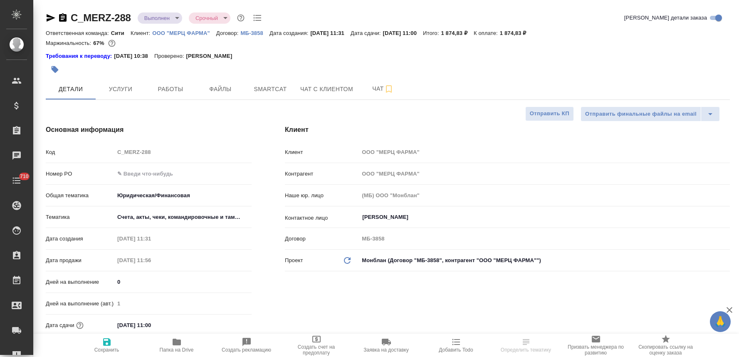
select select "RU"
click at [157, 172] on input "text" at bounding box center [183, 174] width 136 height 12
paste input "2400169402"
type input "2400169402"
click at [109, 350] on span "Сохранить" at bounding box center [106, 350] width 25 height 6
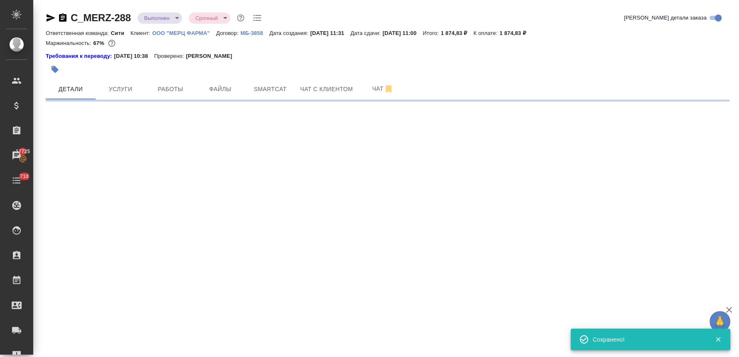
select select "RU"
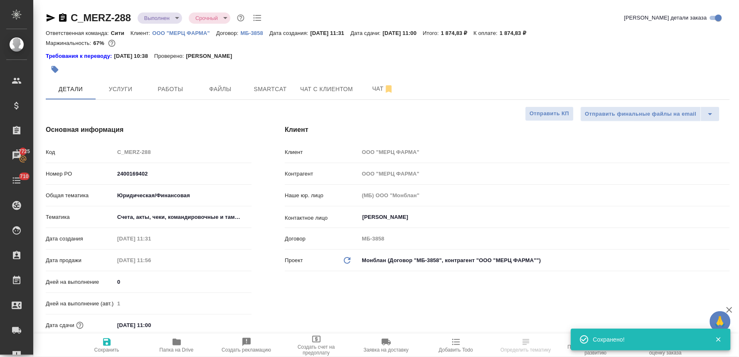
type textarea "x"
click at [112, 152] on div "Код C_MERZ-288" at bounding box center [149, 152] width 206 height 15
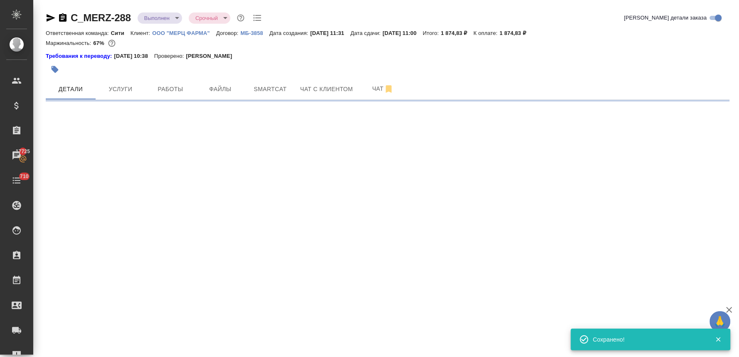
select select "RU"
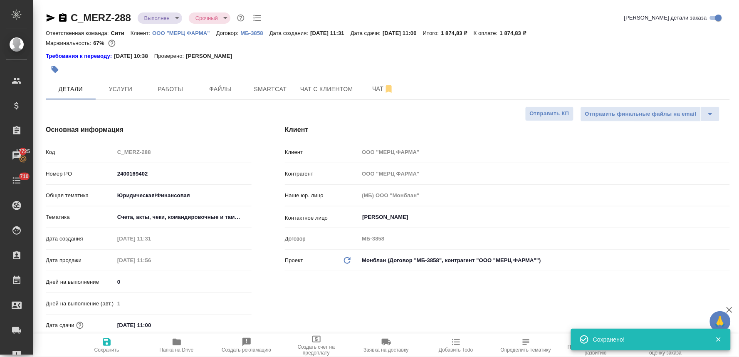
type textarea "x"
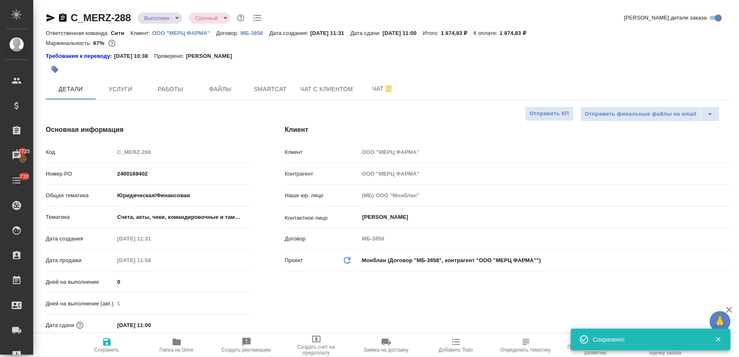
type textarea "x"
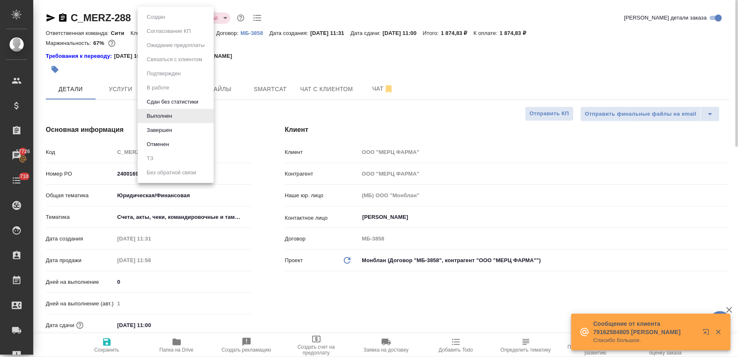
click at [162, 15] on body "🙏 .cls-1 fill:#fff; AWATERA Lyamina Nadezhda Клиенты Спецификации Заказы 17726 …" at bounding box center [369, 178] width 739 height 357
click at [182, 129] on li "Завершен" at bounding box center [176, 130] width 76 height 14
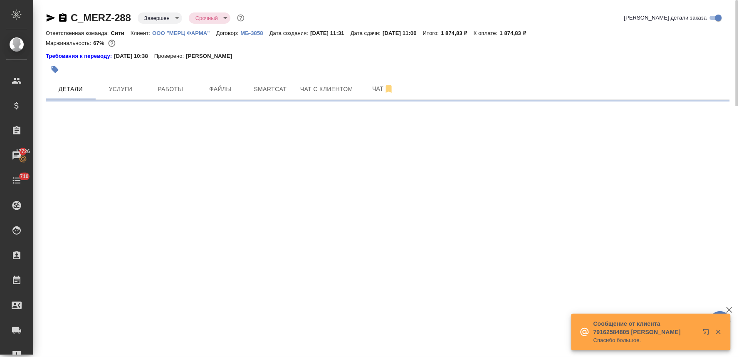
select select "RU"
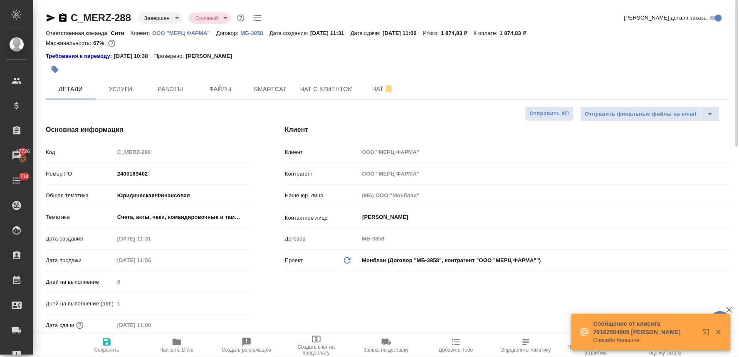
type textarea "x"
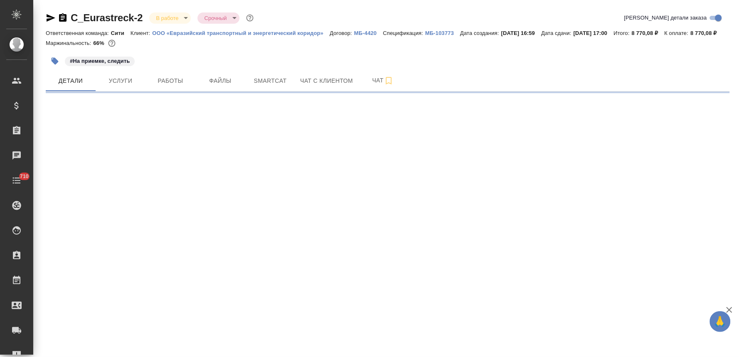
select select "RU"
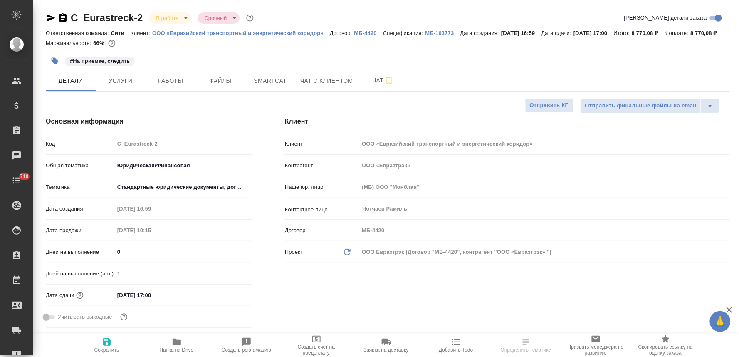
type textarea "x"
click at [381, 86] on span "Чат" at bounding box center [383, 80] width 40 height 10
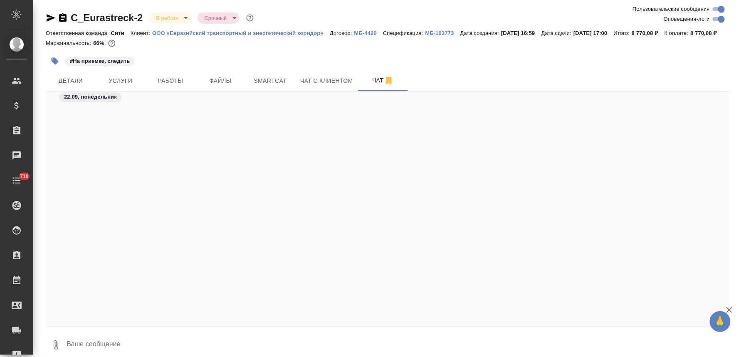
scroll to position [2341, 0]
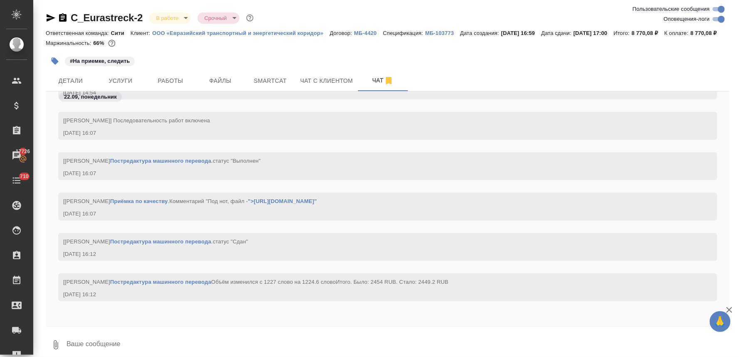
click at [47, 20] on icon "button" at bounding box center [51, 17] width 9 height 7
click at [396, 242] on div "[Бабкина Анастасия] Работа Постредактура машинного перевода . статус "Сдан"" at bounding box center [375, 240] width 625 height 10
click at [73, 86] on span "Детали" at bounding box center [71, 81] width 40 height 10
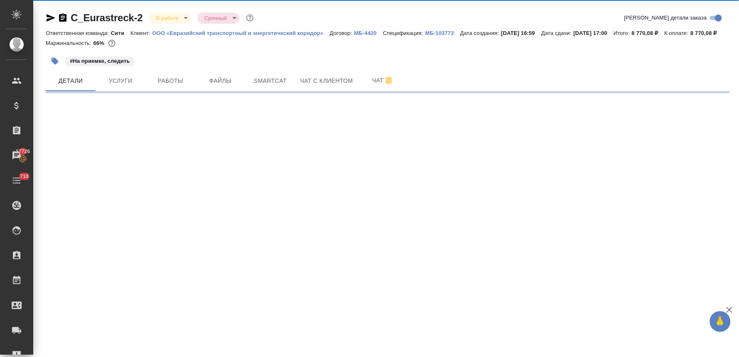
select select "RU"
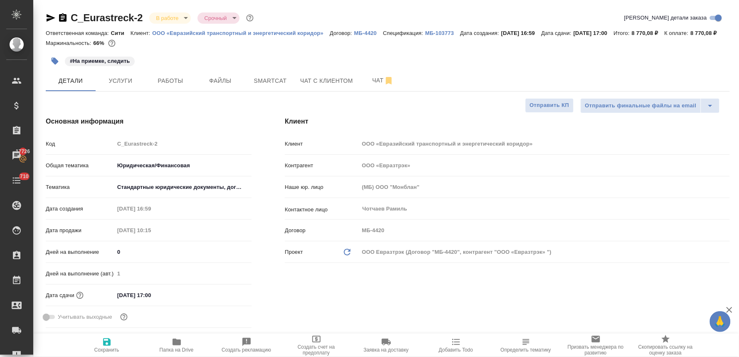
type textarea "x"
click at [328, 306] on div "Клиент Клиент ООО «Евразийский транспортный и энергетический коридор» Контраген…" at bounding box center [507, 224] width 478 height 248
click at [120, 86] on span "Услуги" at bounding box center [121, 81] width 40 height 10
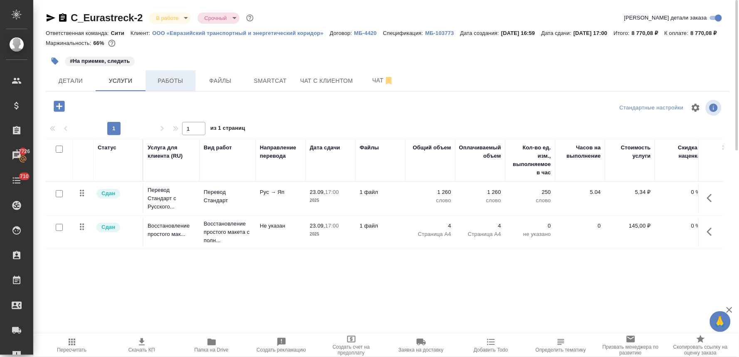
click at [171, 86] on span "Работы" at bounding box center [170, 81] width 40 height 10
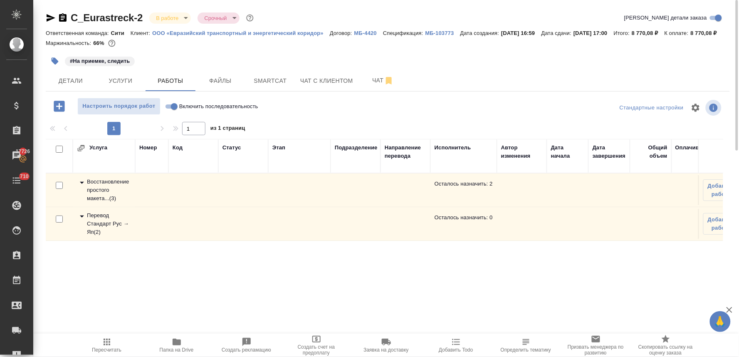
click at [102, 195] on div "Восстановление простого макета... ( 3 )" at bounding box center [104, 190] width 54 height 25
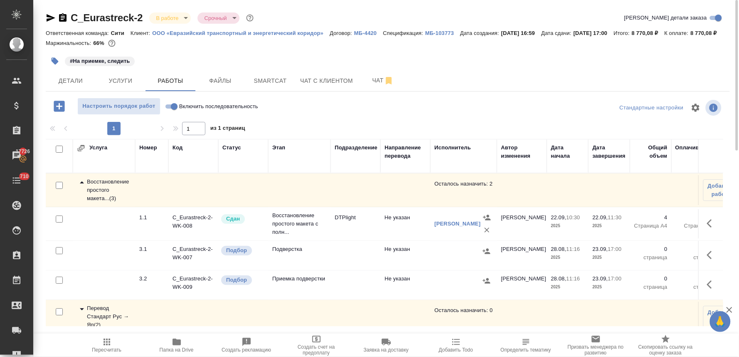
click at [104, 197] on div "Восстановление простого макета... ( 3 )" at bounding box center [104, 190] width 54 height 25
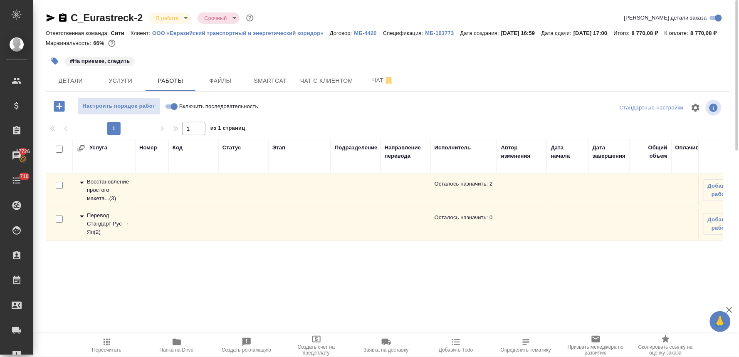
click at [107, 236] on div "Перевод Стандарт Рус → Яп ( 2 )" at bounding box center [104, 223] width 54 height 25
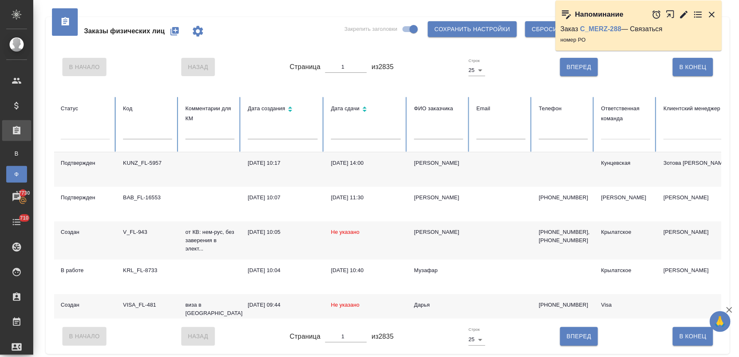
click at [334, 248] on td "Не указано" at bounding box center [365, 240] width 83 height 38
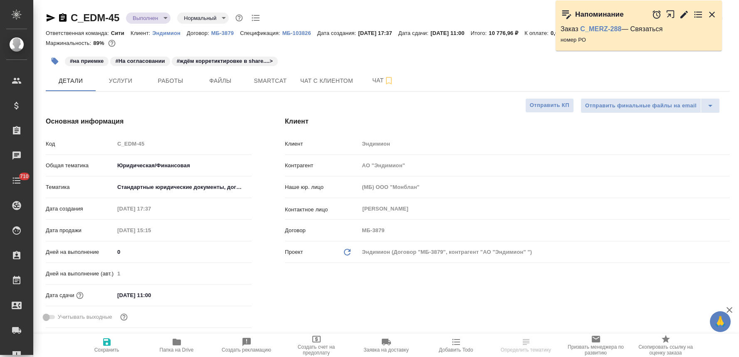
select select "RU"
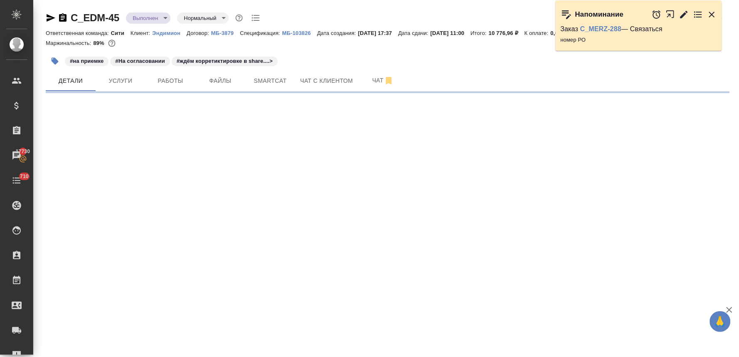
select select "RU"
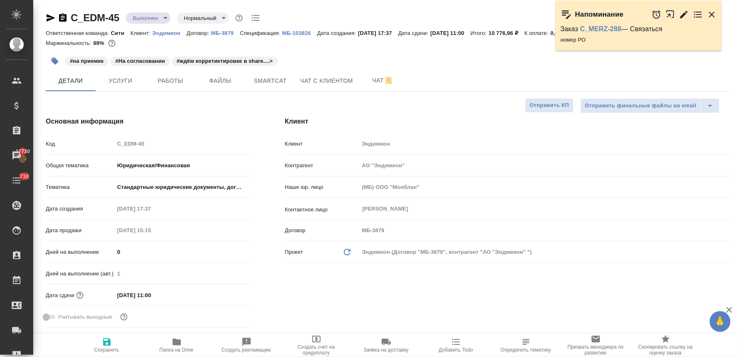
type textarea "x"
click at [118, 79] on span "Услуги" at bounding box center [121, 81] width 40 height 10
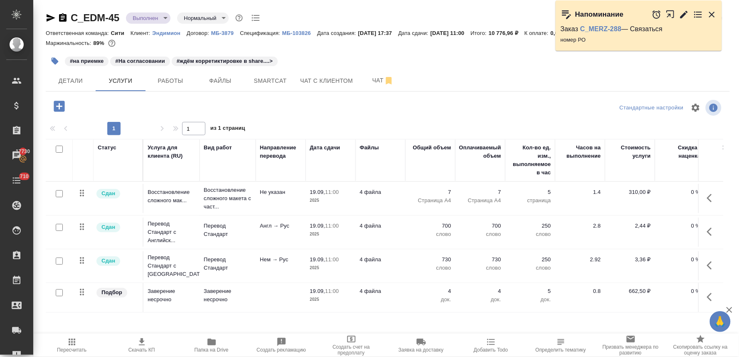
click at [713, 15] on icon "button" at bounding box center [712, 15] width 6 height 6
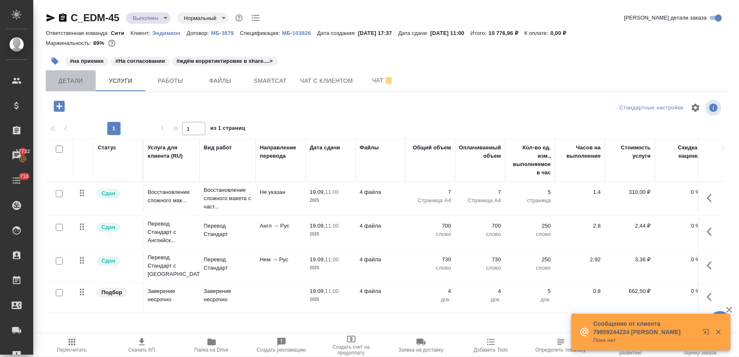
click at [74, 77] on span "Детали" at bounding box center [71, 81] width 40 height 10
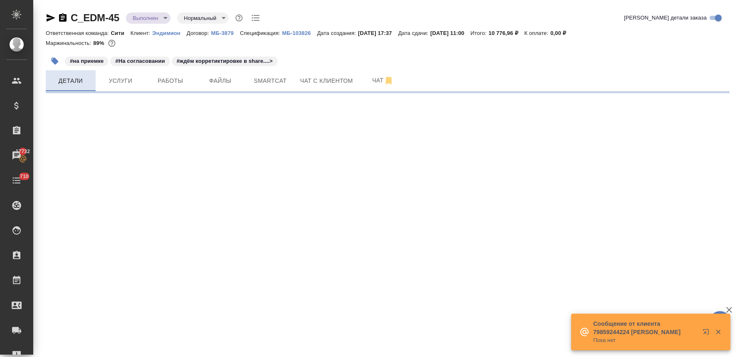
select select "RU"
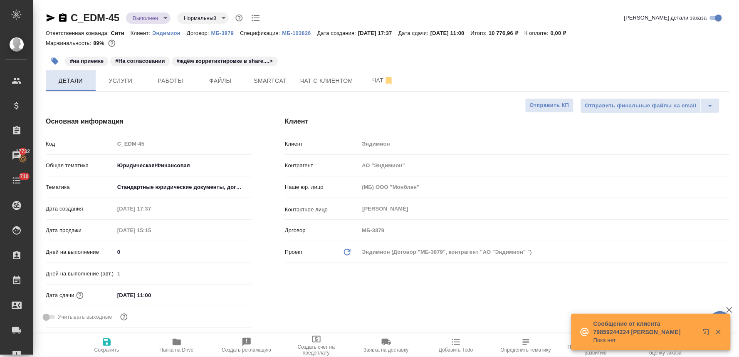
type textarea "x"
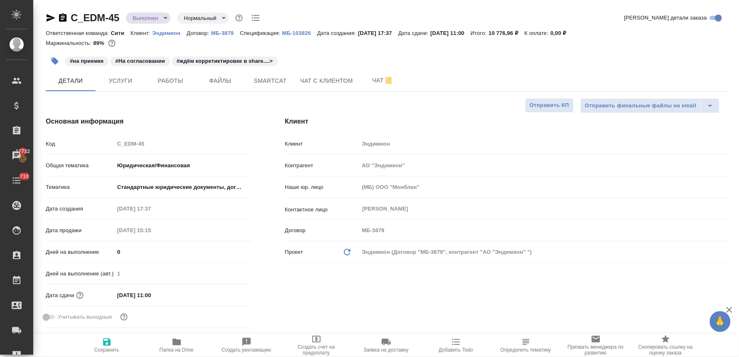
click at [111, 143] on div "Код C_EDM-45" at bounding box center [149, 143] width 206 height 15
type textarea "x"
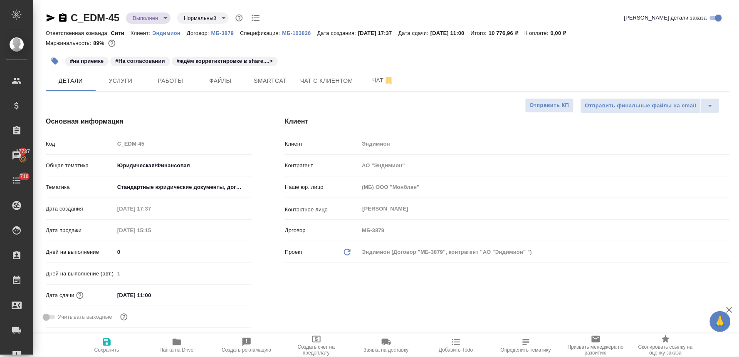
type textarea "x"
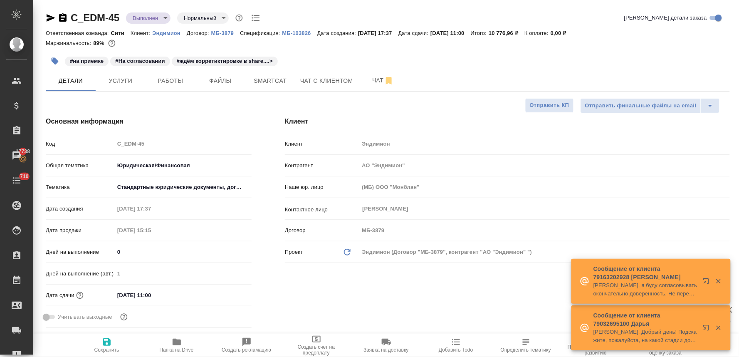
type textarea "x"
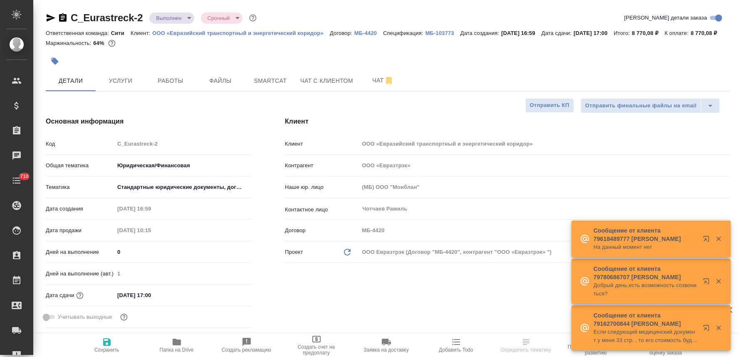
select select "RU"
click at [178, 345] on icon "button" at bounding box center [177, 341] width 8 height 7
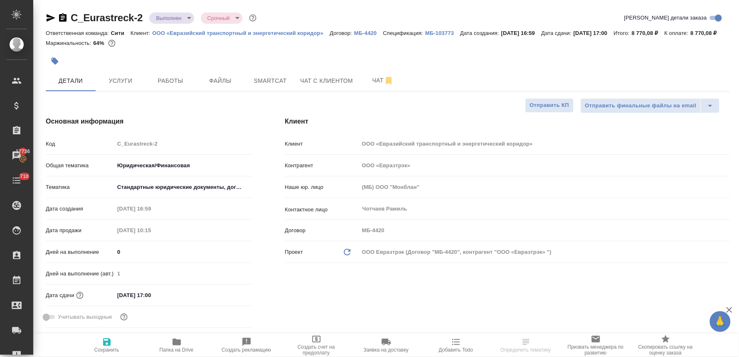
select select "RU"
type textarea "x"
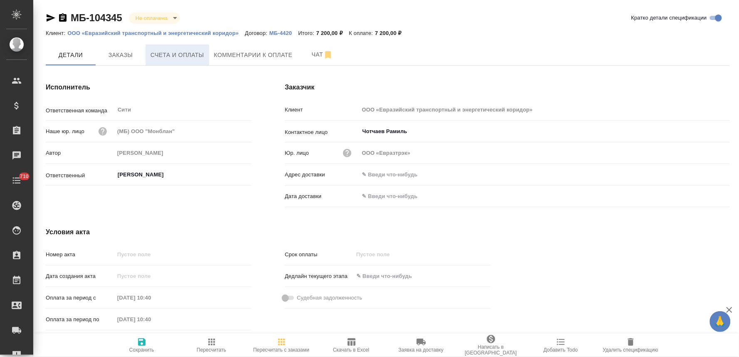
click at [180, 56] on span "Счета и оплаты" at bounding box center [177, 55] width 54 height 10
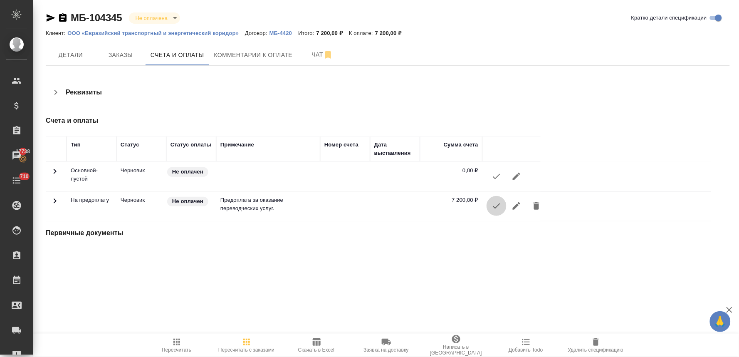
click at [497, 206] on icon "button" at bounding box center [496, 205] width 7 height 5
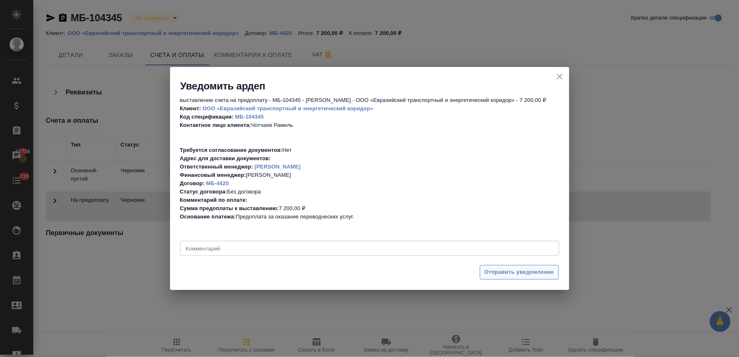
click at [502, 271] on span "Отправить уведомление" at bounding box center [519, 272] width 70 height 10
